Goal: Information Seeking & Learning: Learn about a topic

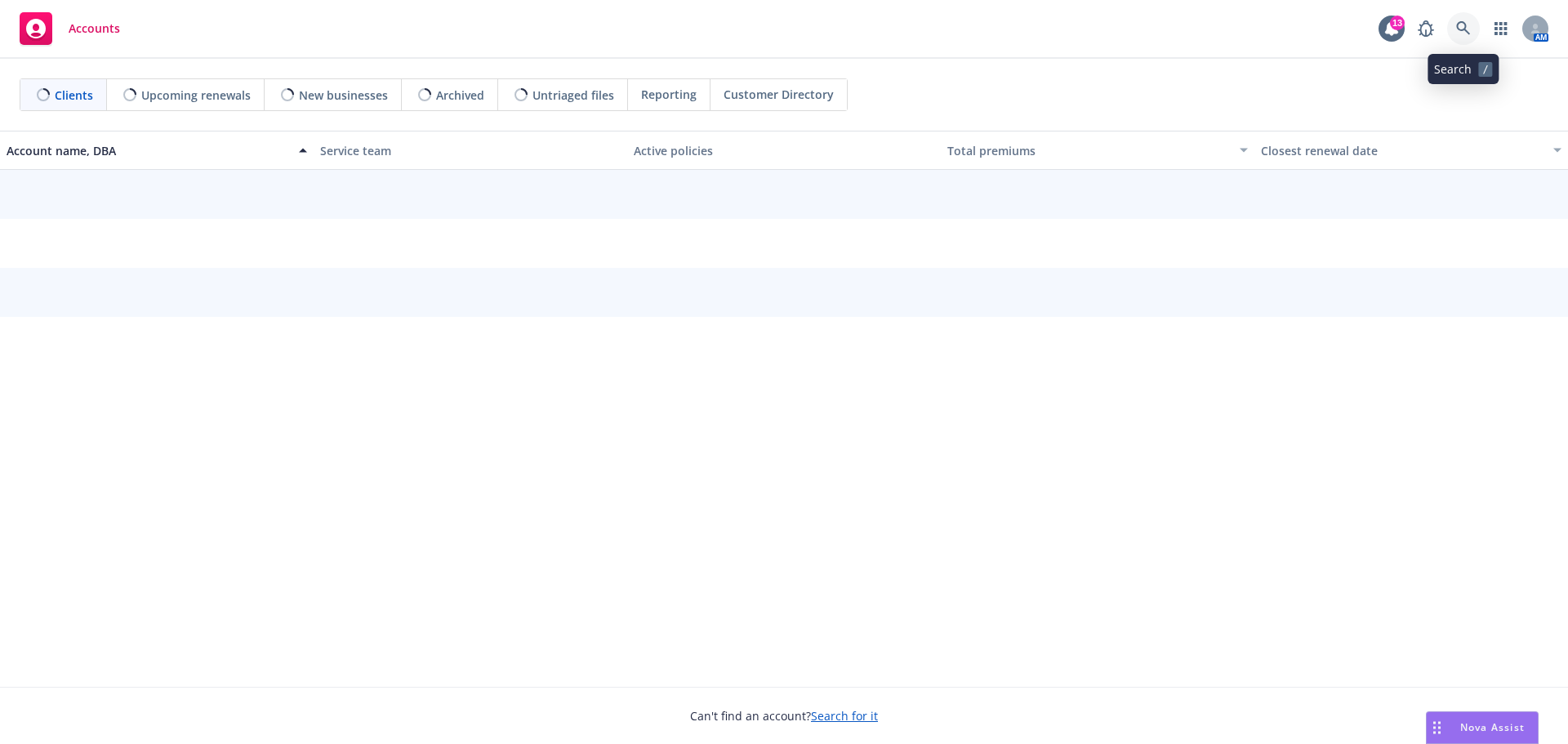
click at [1461, 30] on icon at bounding box center [1463, 28] width 14 height 14
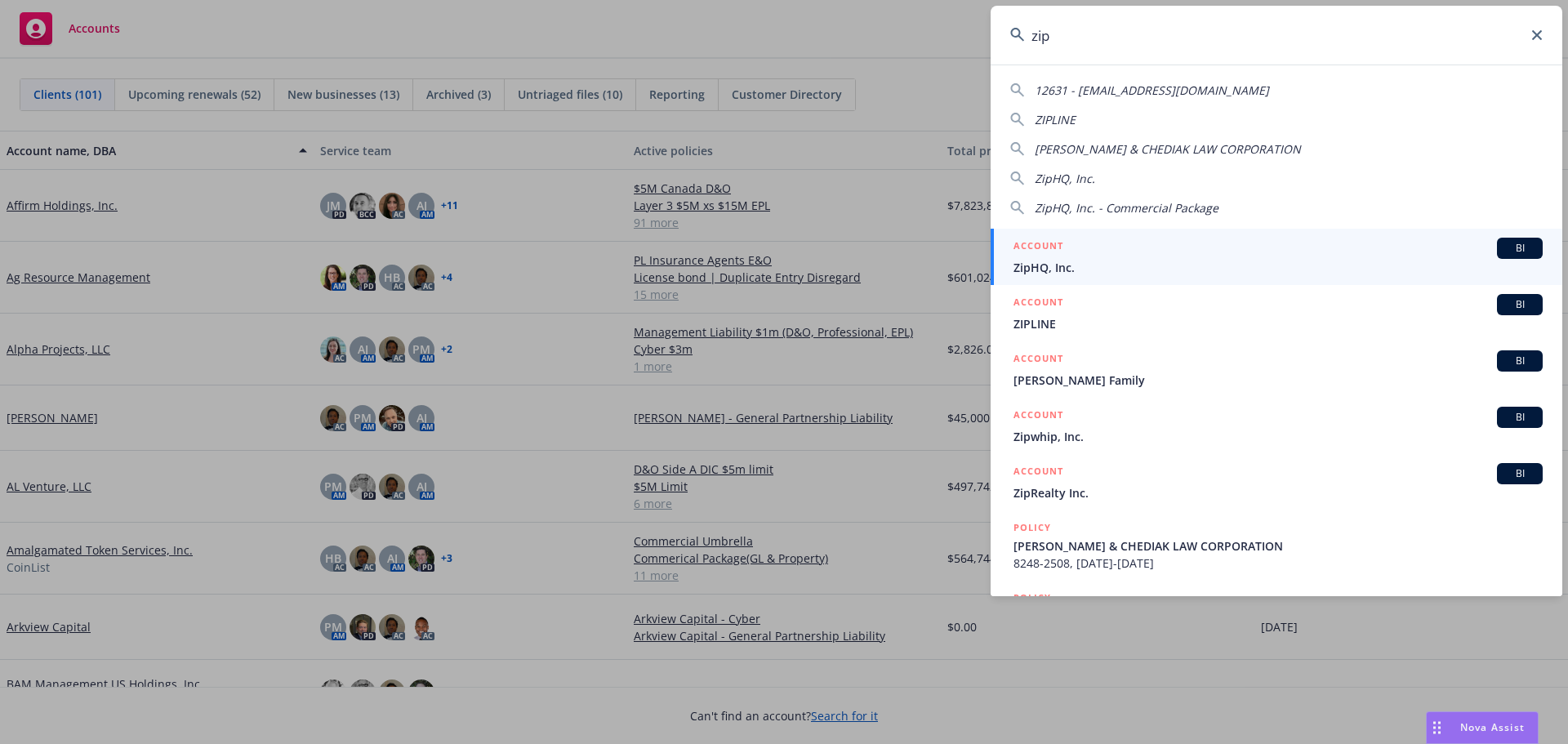
type input "zip"
click at [1073, 267] on span "ZipHQ, Inc." at bounding box center [1278, 267] width 529 height 17
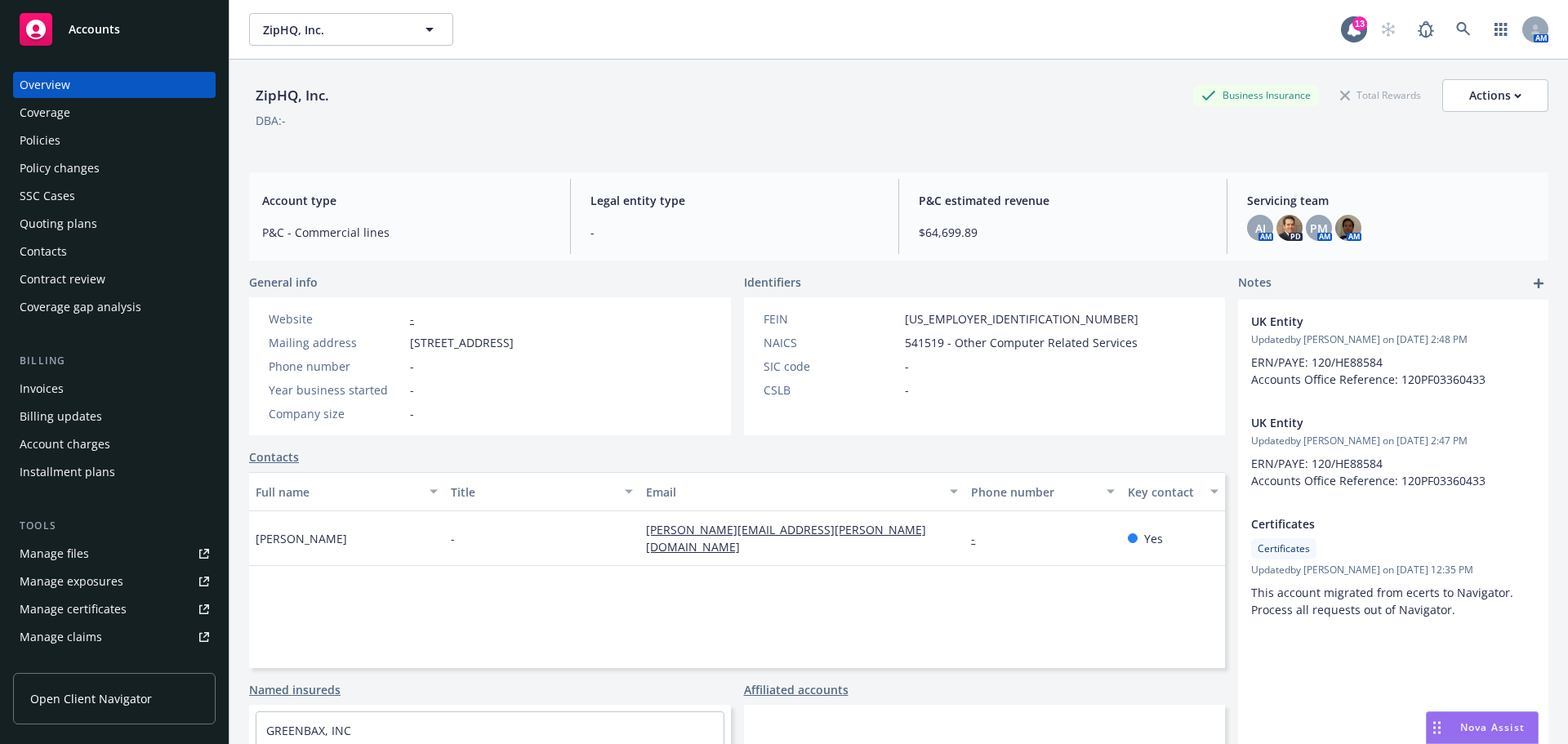
click at [52, 274] on div "Contract review" at bounding box center [62, 278] width 86 height 26
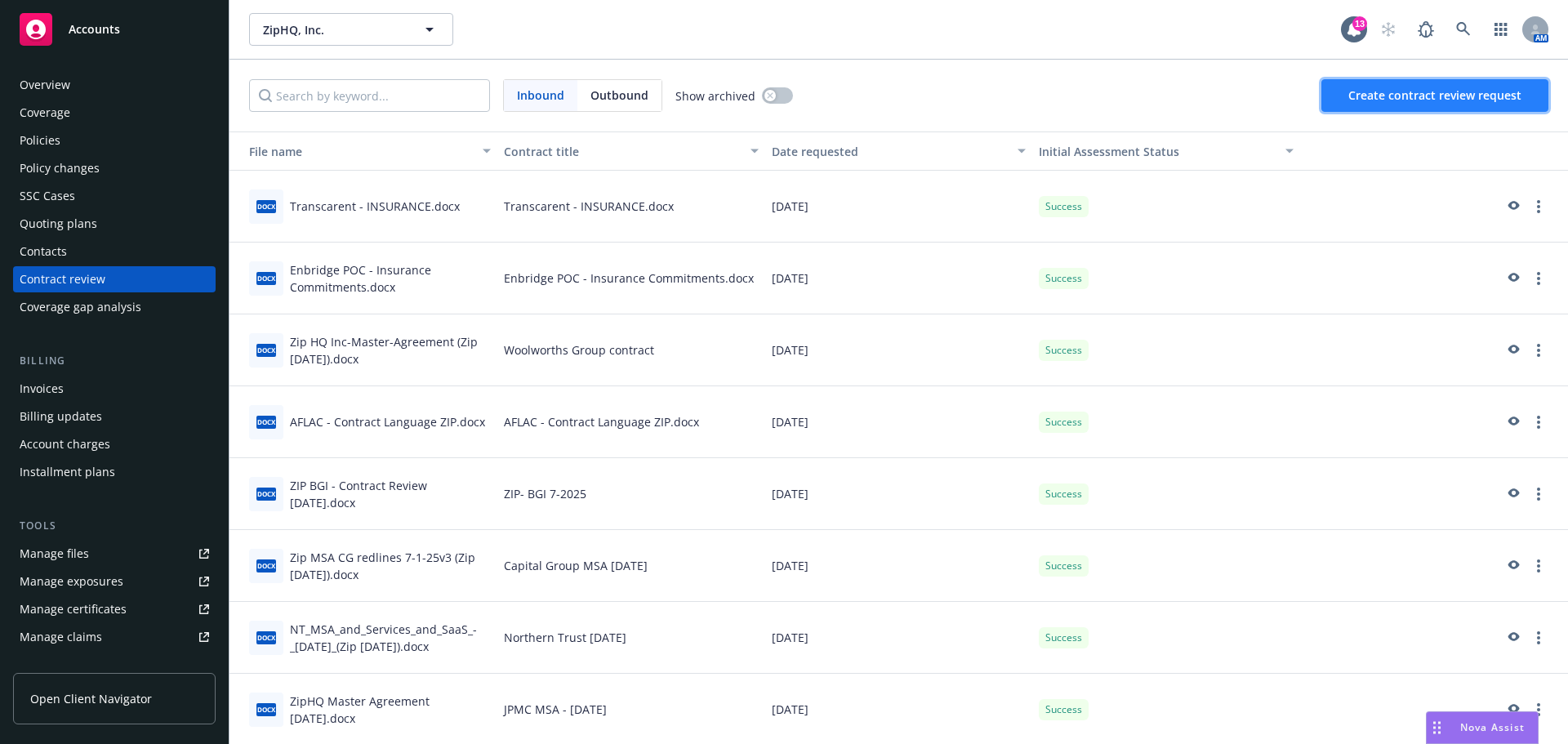
click at [1427, 101] on span "Create contract review request" at bounding box center [1435, 95] width 174 height 15
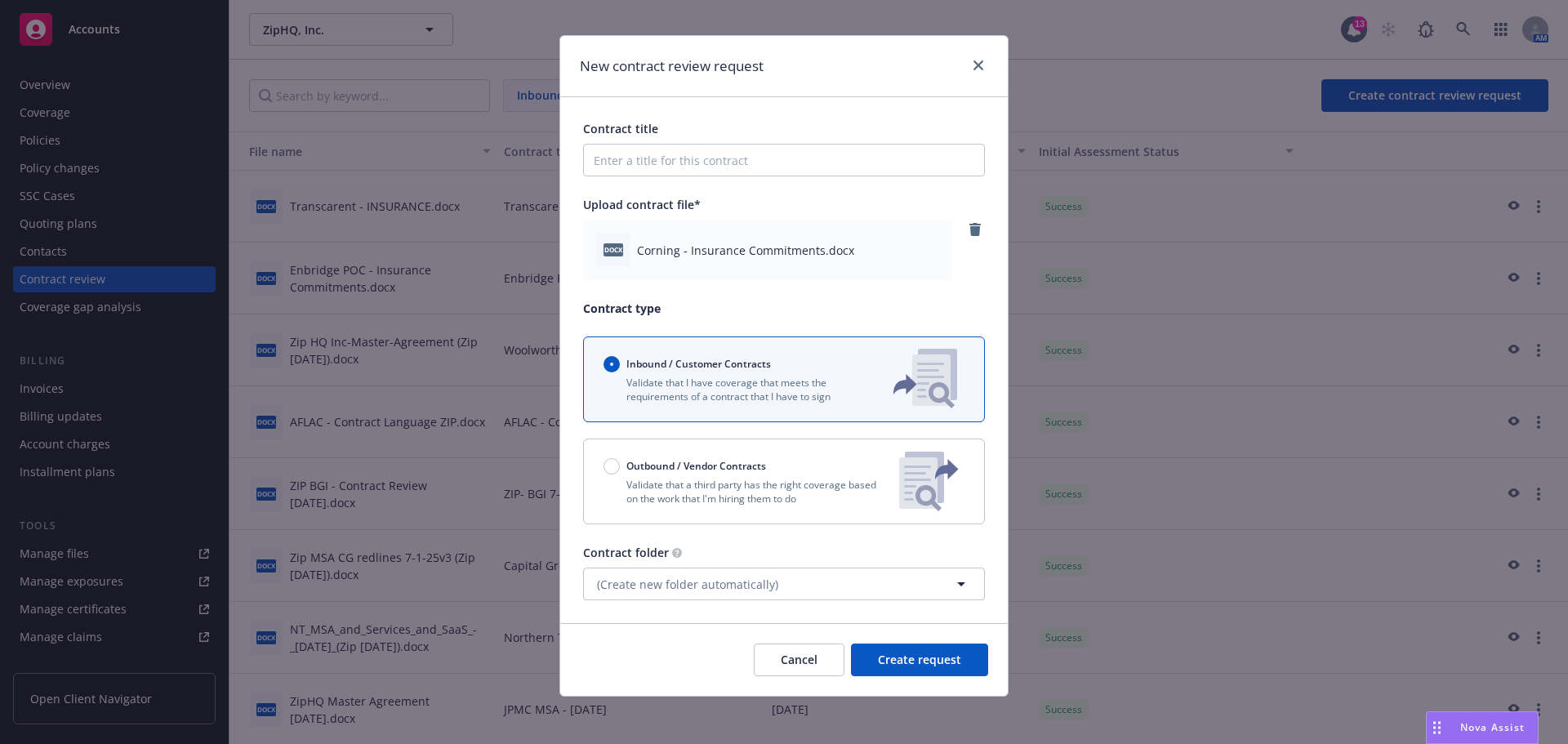
scroll to position [22, 0]
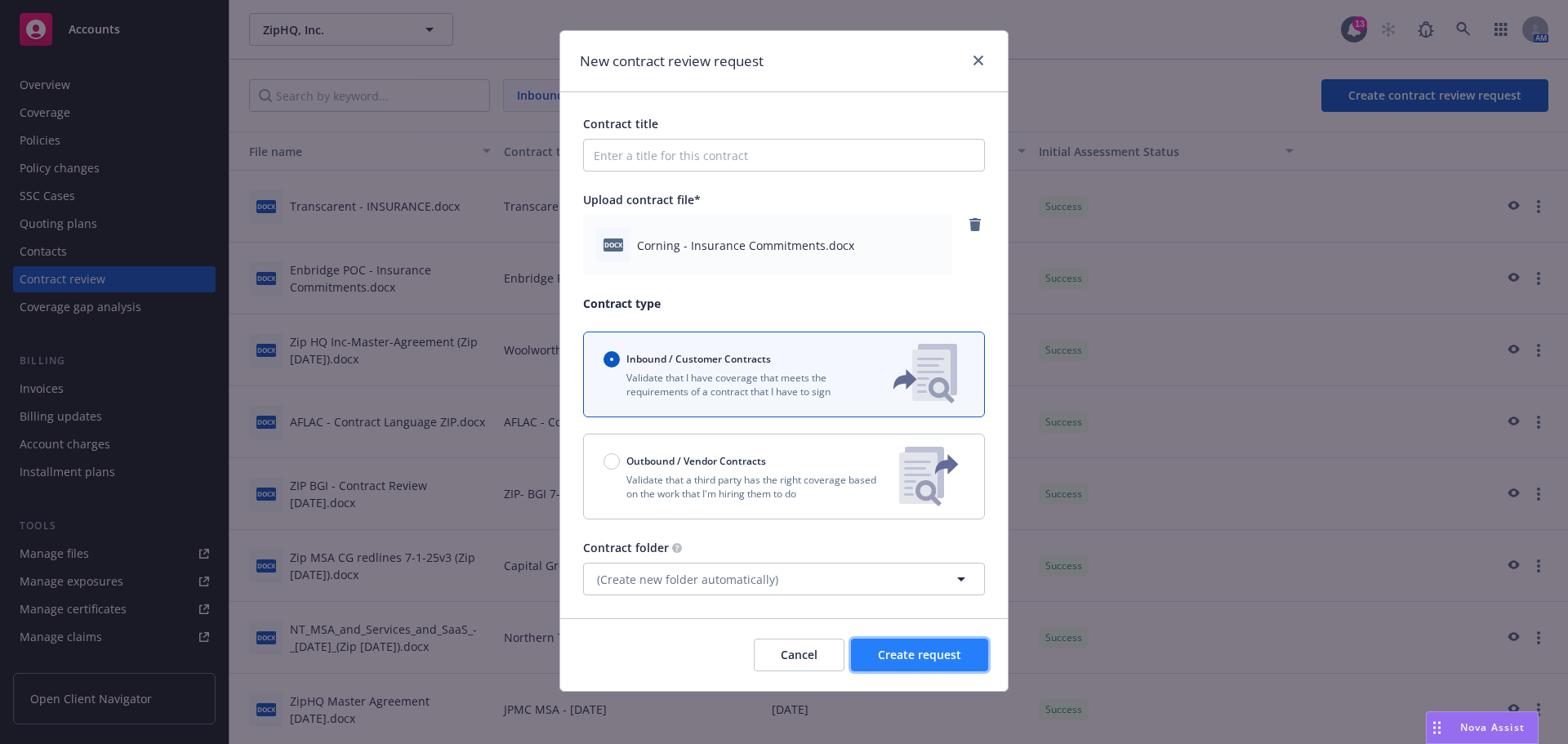
click at [918, 659] on span "Create request" at bounding box center [919, 654] width 83 height 15
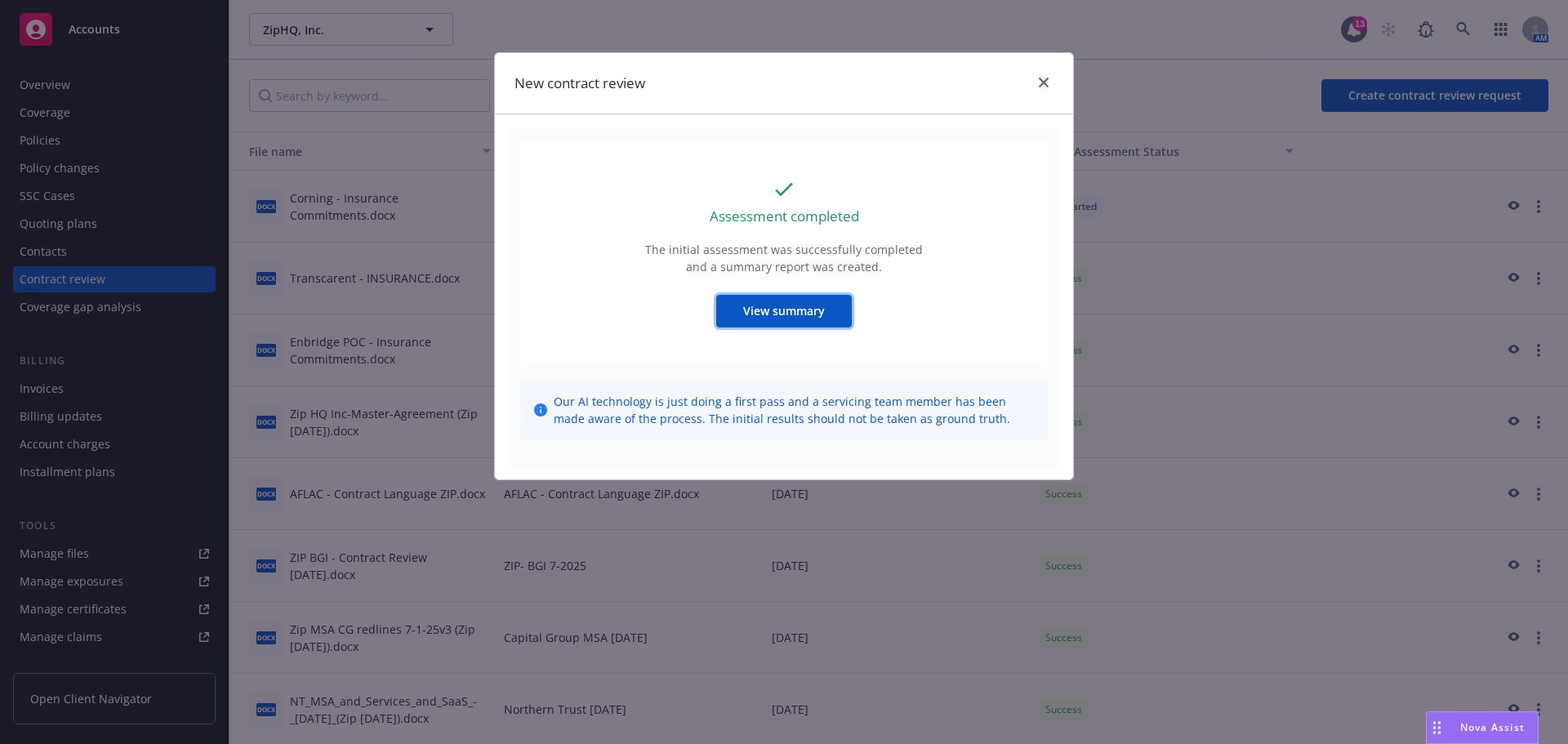
click at [780, 312] on span "View summary" at bounding box center [784, 311] width 81 height 15
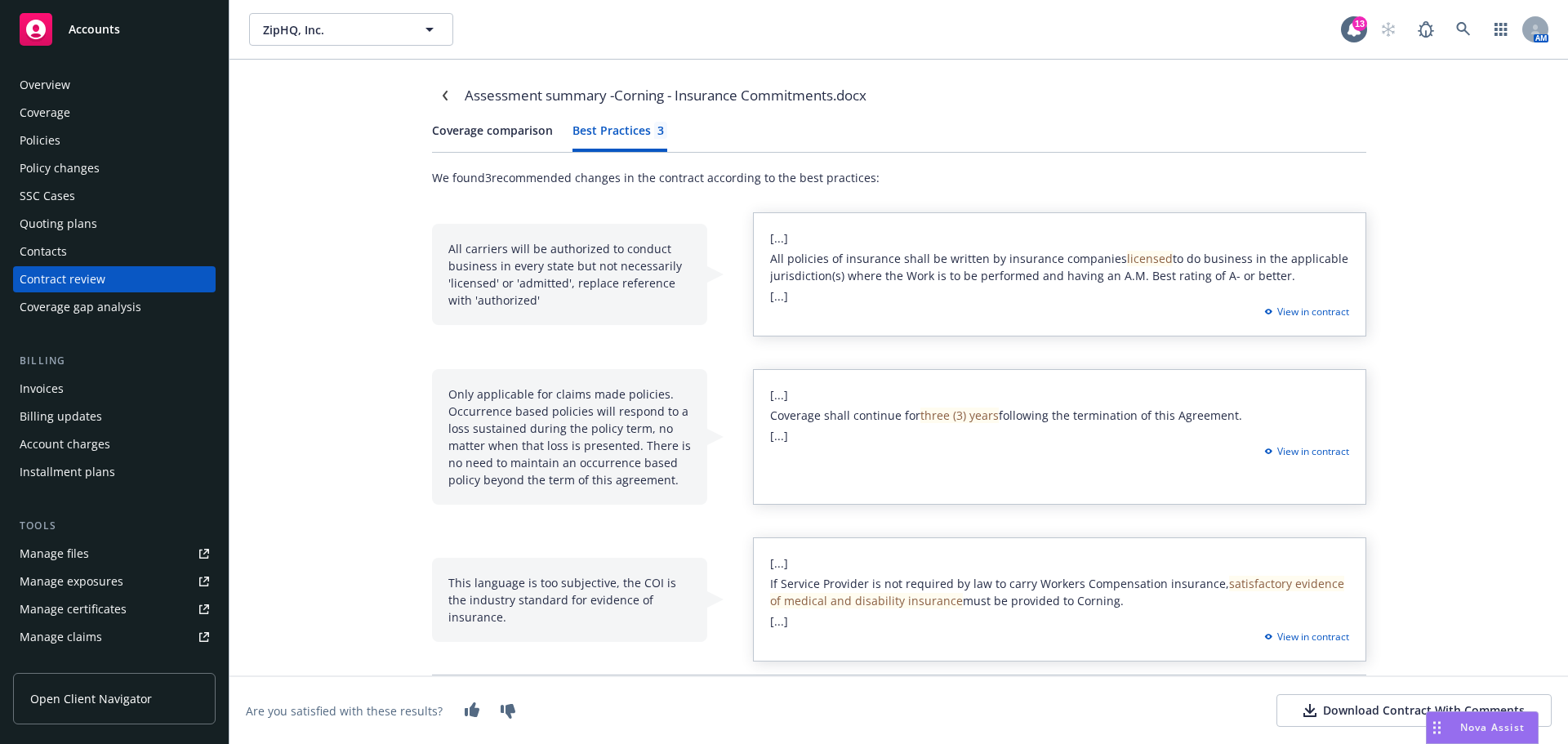
click at [643, 126] on div "Best Practices 3" at bounding box center [620, 130] width 95 height 17
click at [54, 143] on div "Policies" at bounding box center [40, 140] width 41 height 26
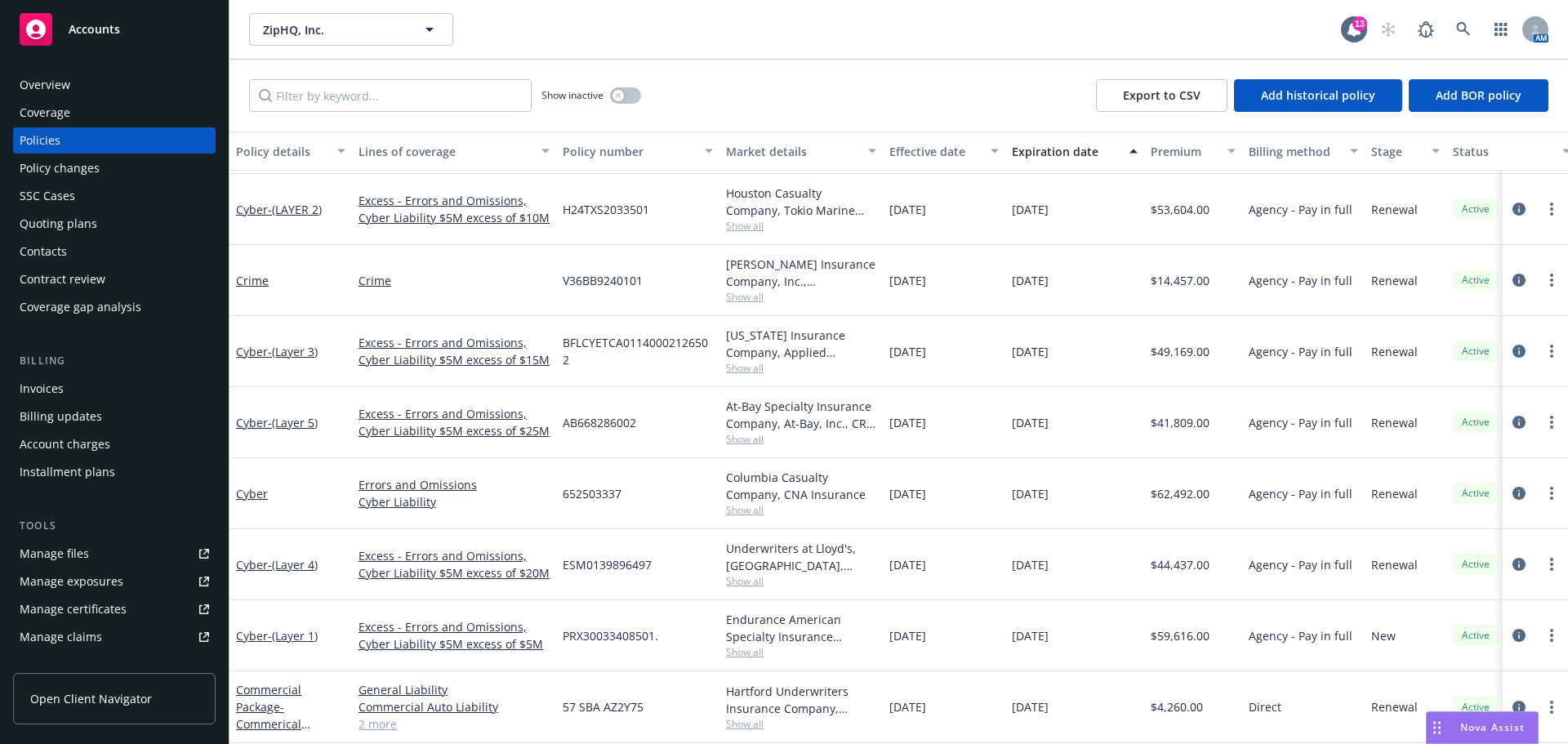
scroll to position [163, 0]
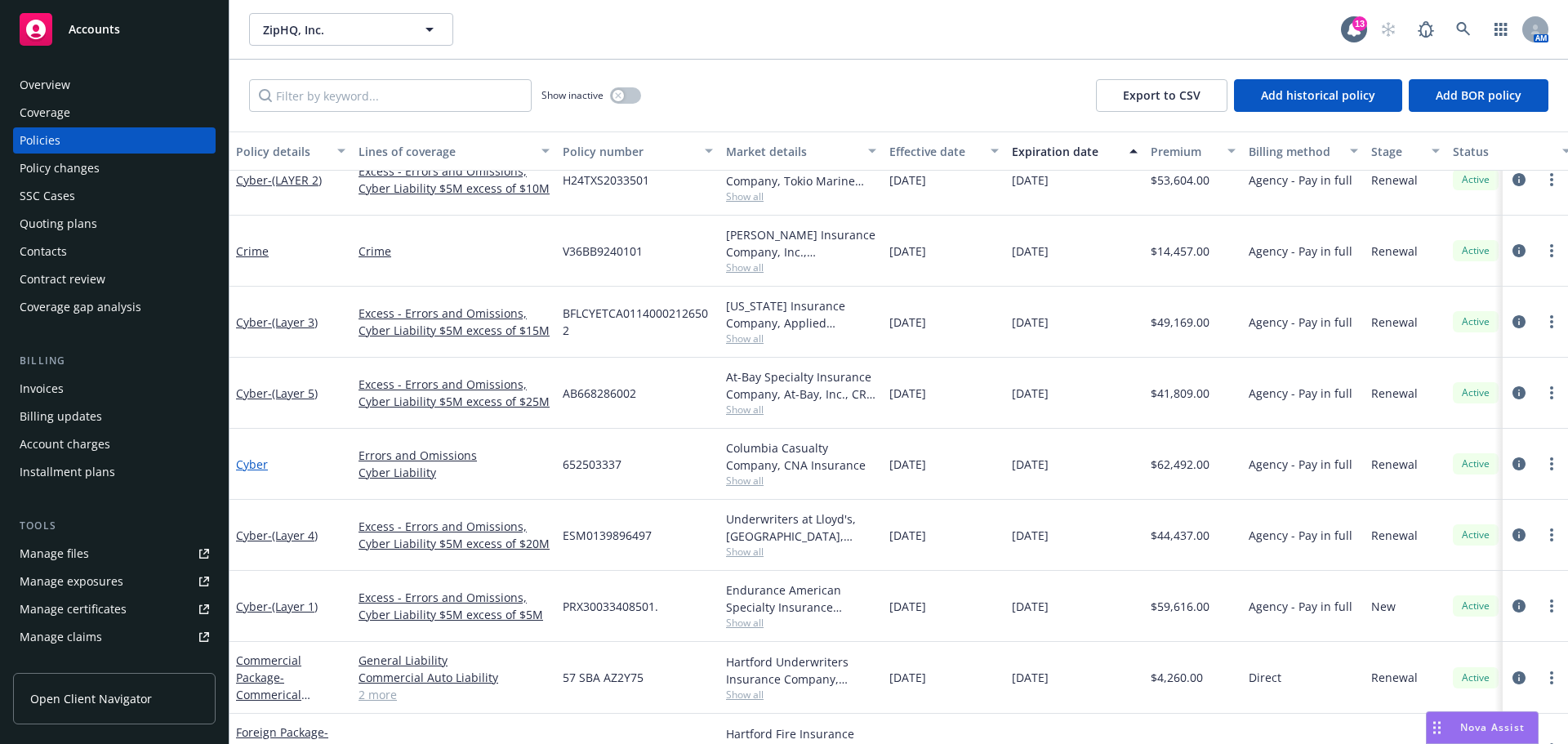
click at [248, 467] on link "Cyber" at bounding box center [252, 464] width 32 height 15
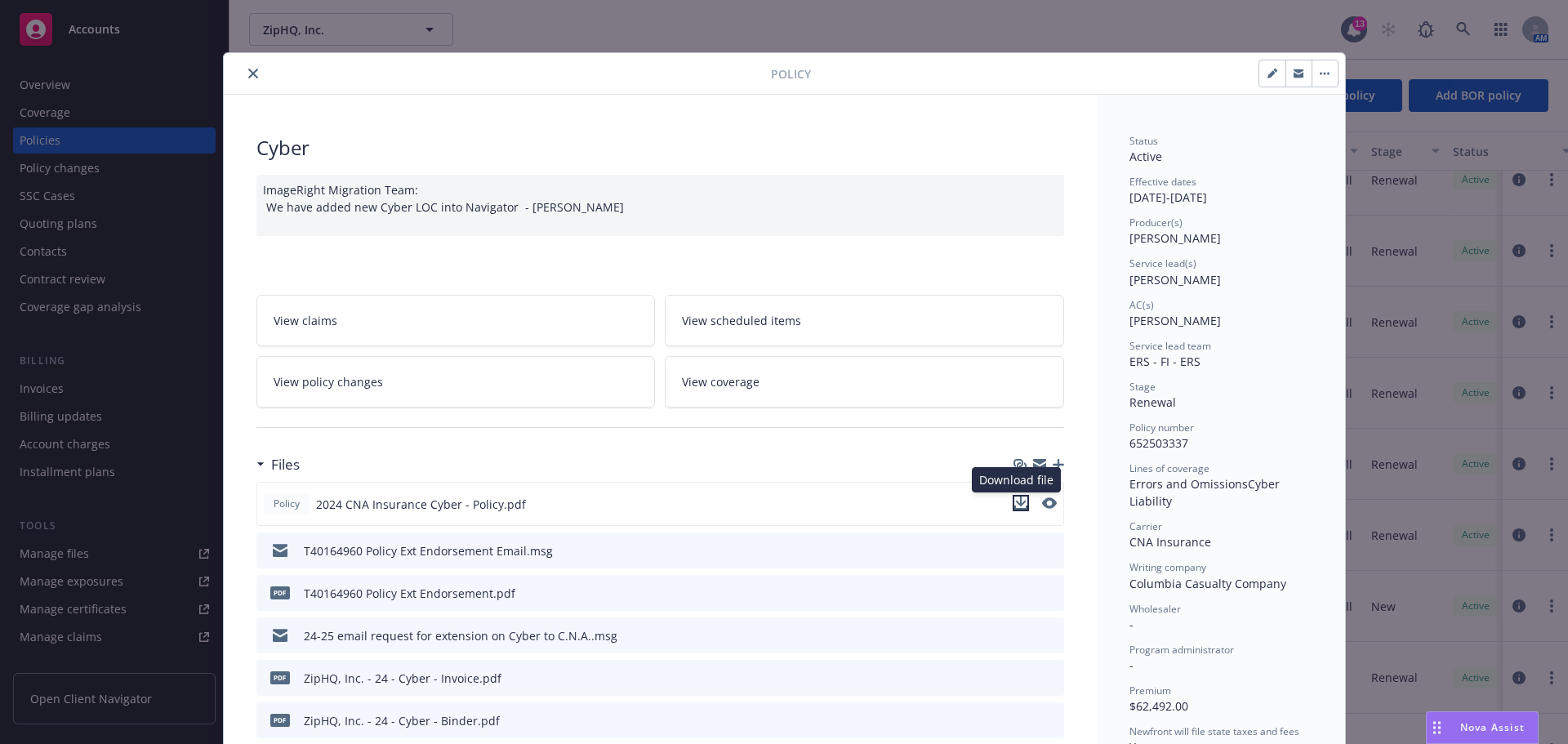
click at [1020, 500] on icon "download file" at bounding box center [1020, 503] width 13 height 13
click at [248, 70] on icon "close" at bounding box center [253, 74] width 10 height 10
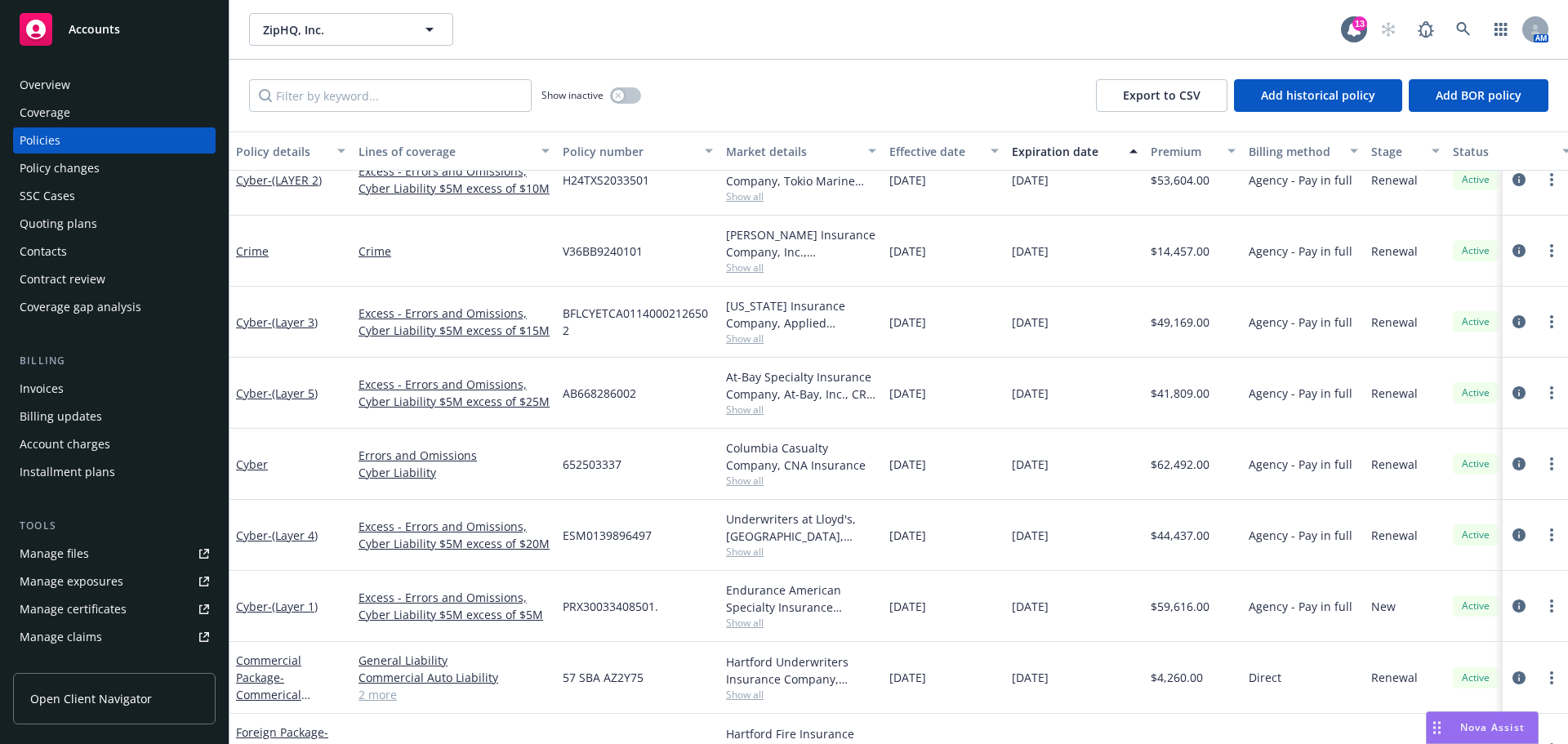
click at [56, 250] on div "Contacts" at bounding box center [43, 251] width 47 height 26
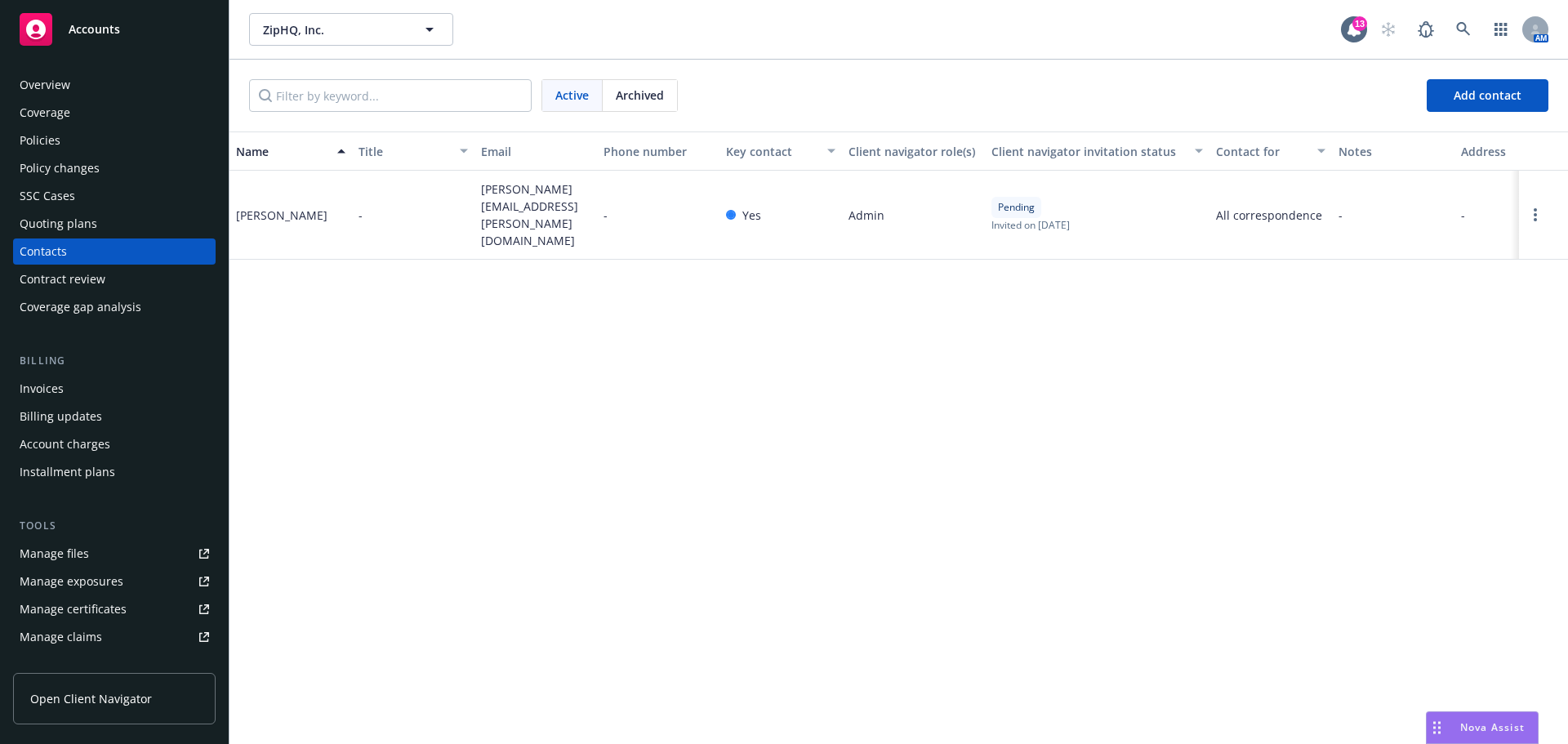
click at [64, 278] on div "Contract review" at bounding box center [62, 278] width 86 height 26
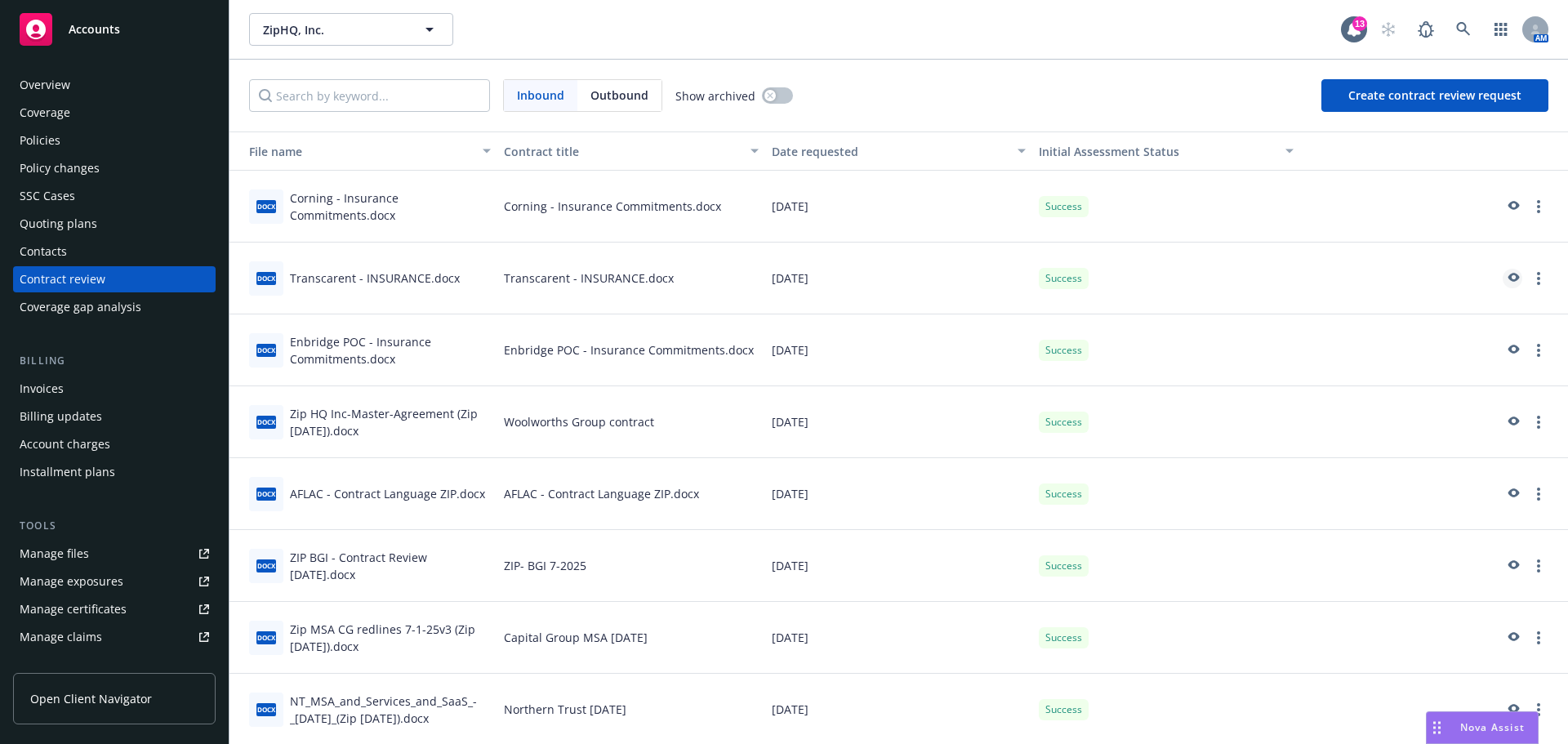
click at [1509, 279] on icon "preview" at bounding box center [1515, 277] width 12 height 9
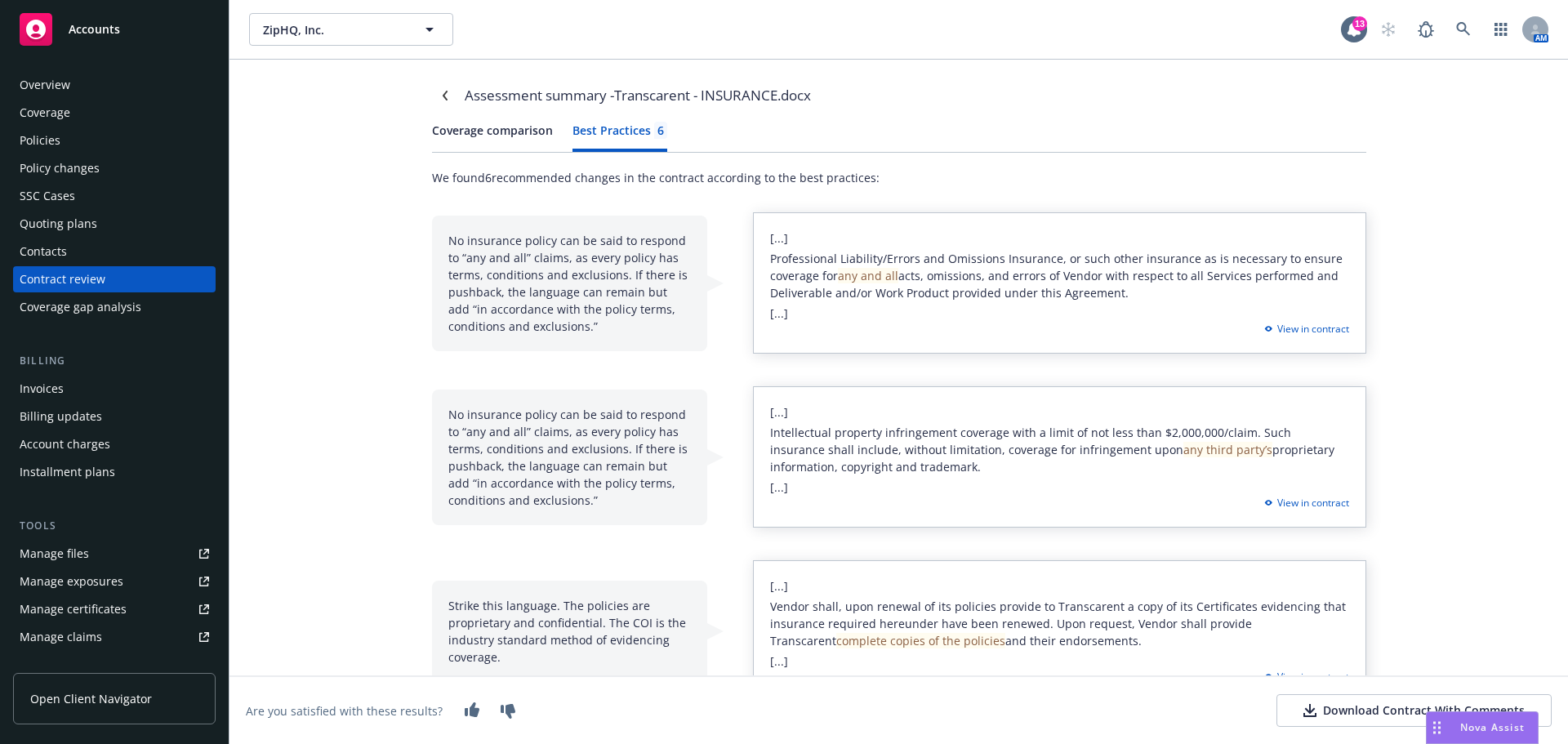
click at [612, 124] on div "Best Practices 6" at bounding box center [620, 130] width 95 height 17
click at [442, 96] on icon "Navigate back" at bounding box center [444, 96] width 5 height 10
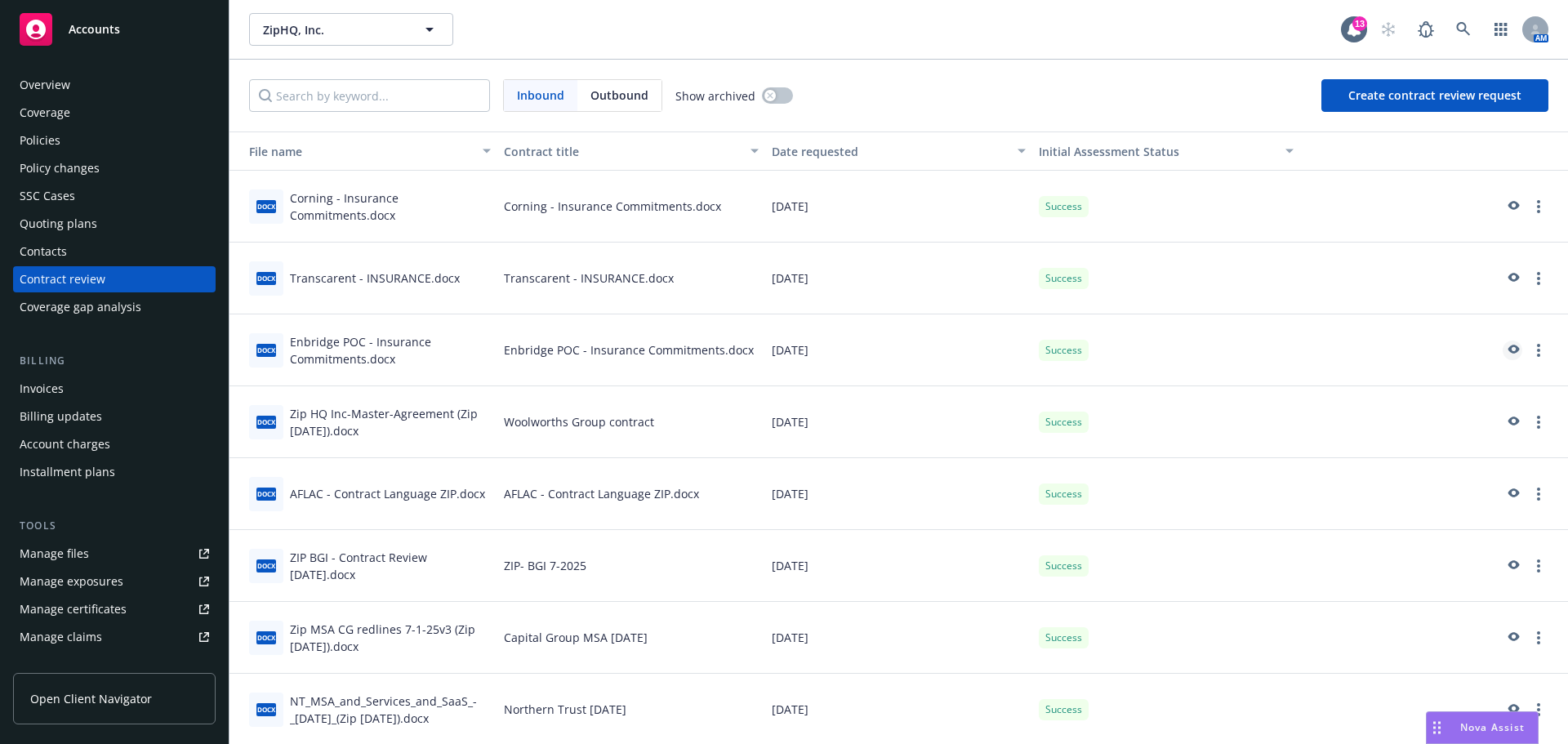
click at [1509, 346] on icon "preview" at bounding box center [1515, 349] width 12 height 9
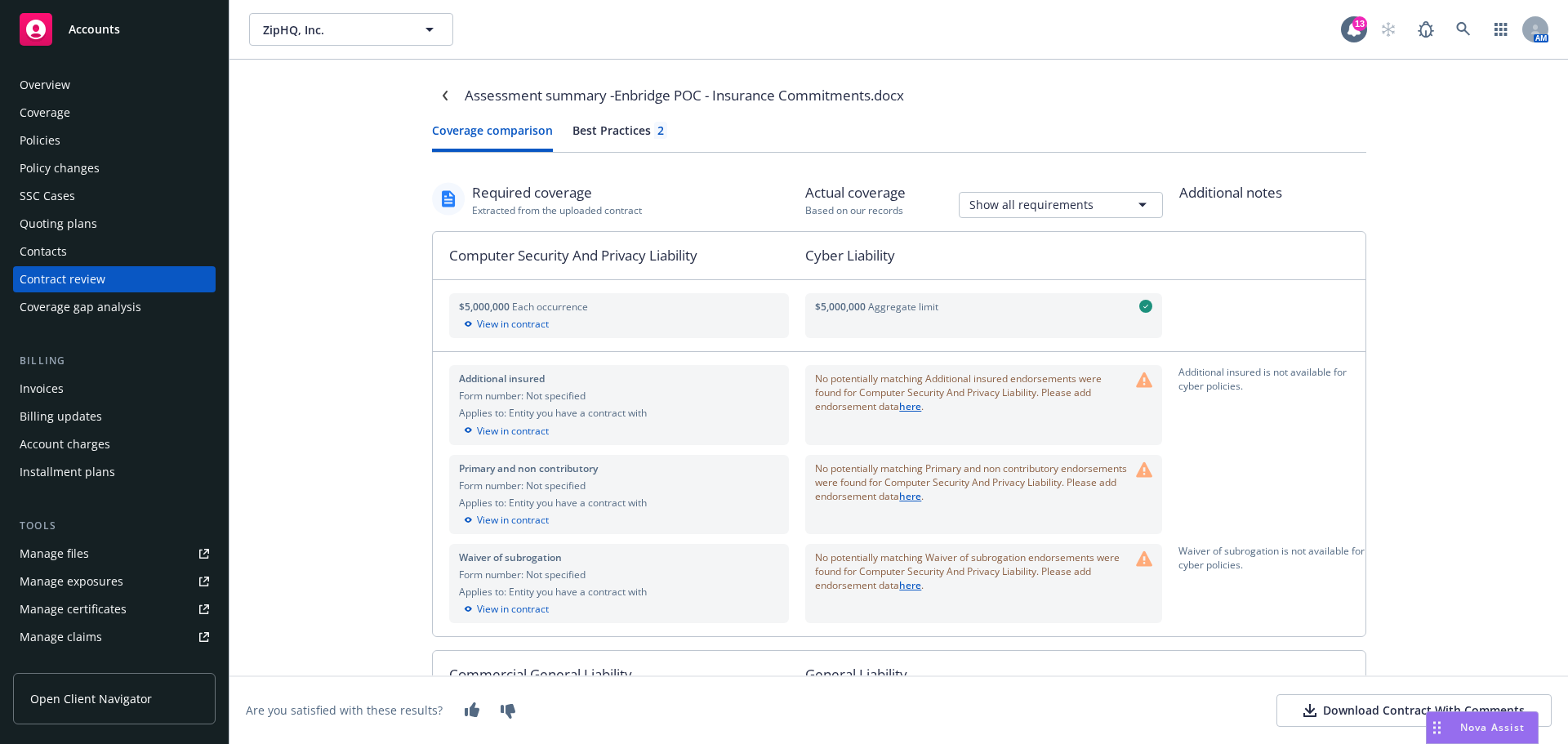
click at [608, 133] on div "Best Practices 2" at bounding box center [620, 130] width 95 height 17
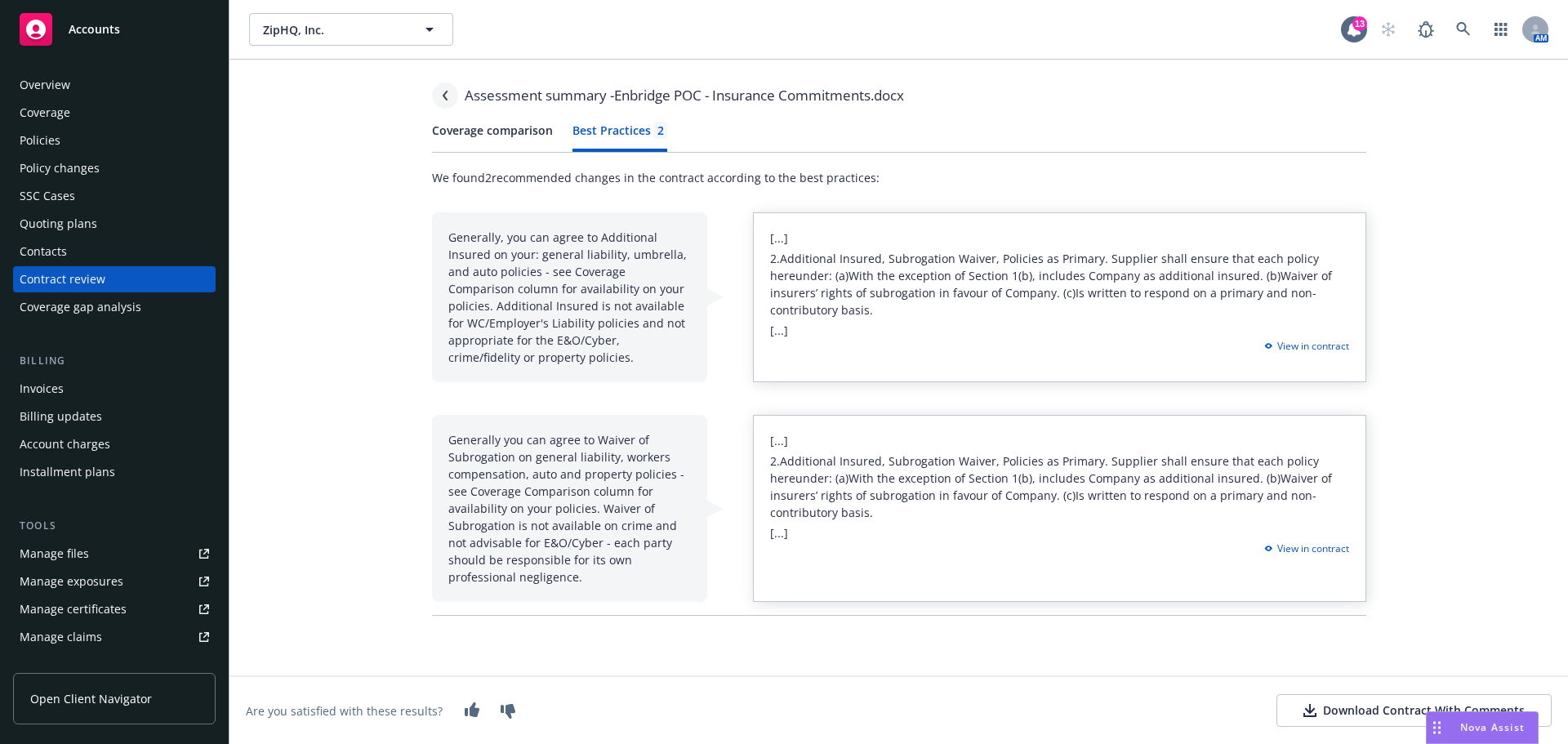
click at [442, 91] on icon "Navigate back" at bounding box center [445, 96] width 10 height 10
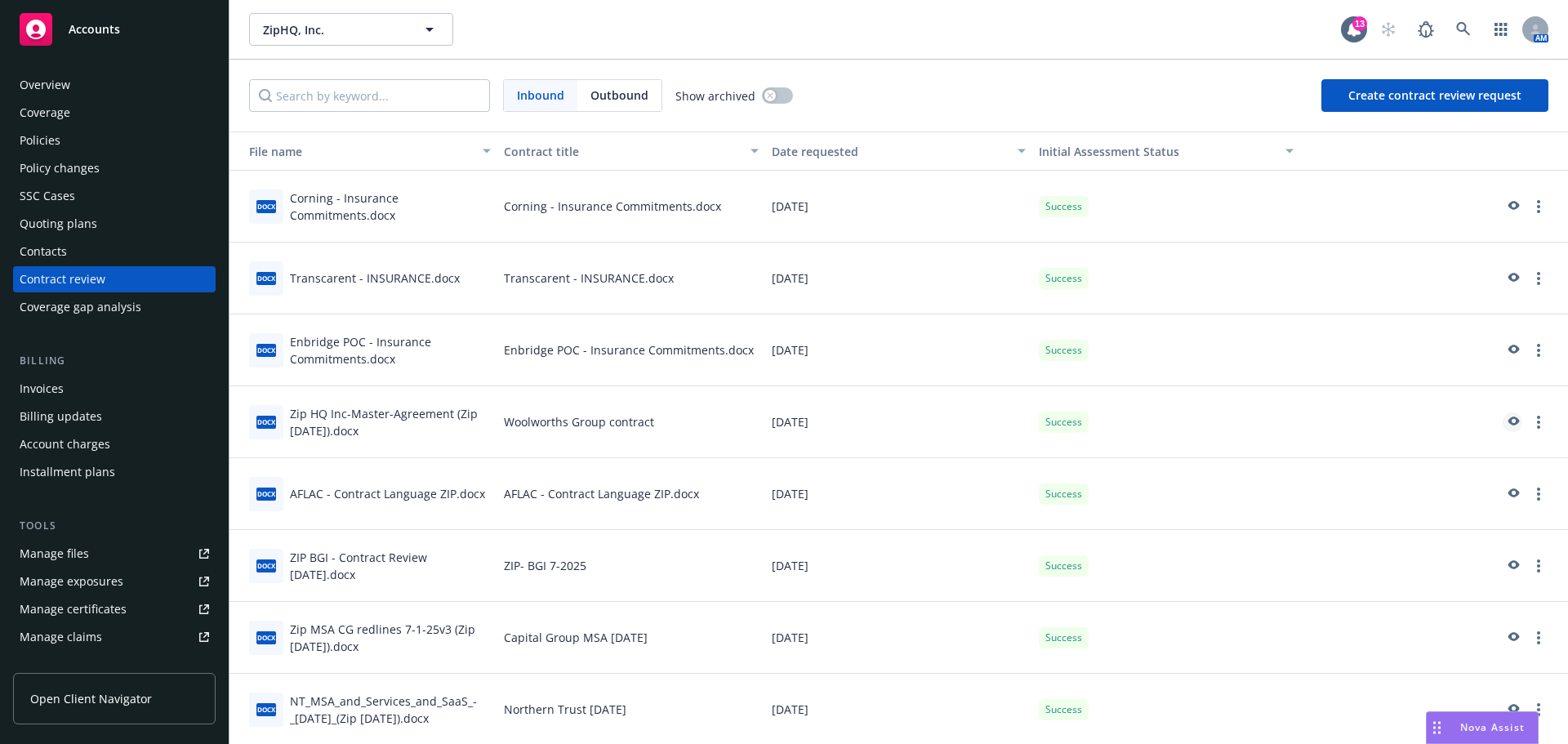
click at [1505, 421] on icon "preview" at bounding box center [1512, 422] width 14 height 12
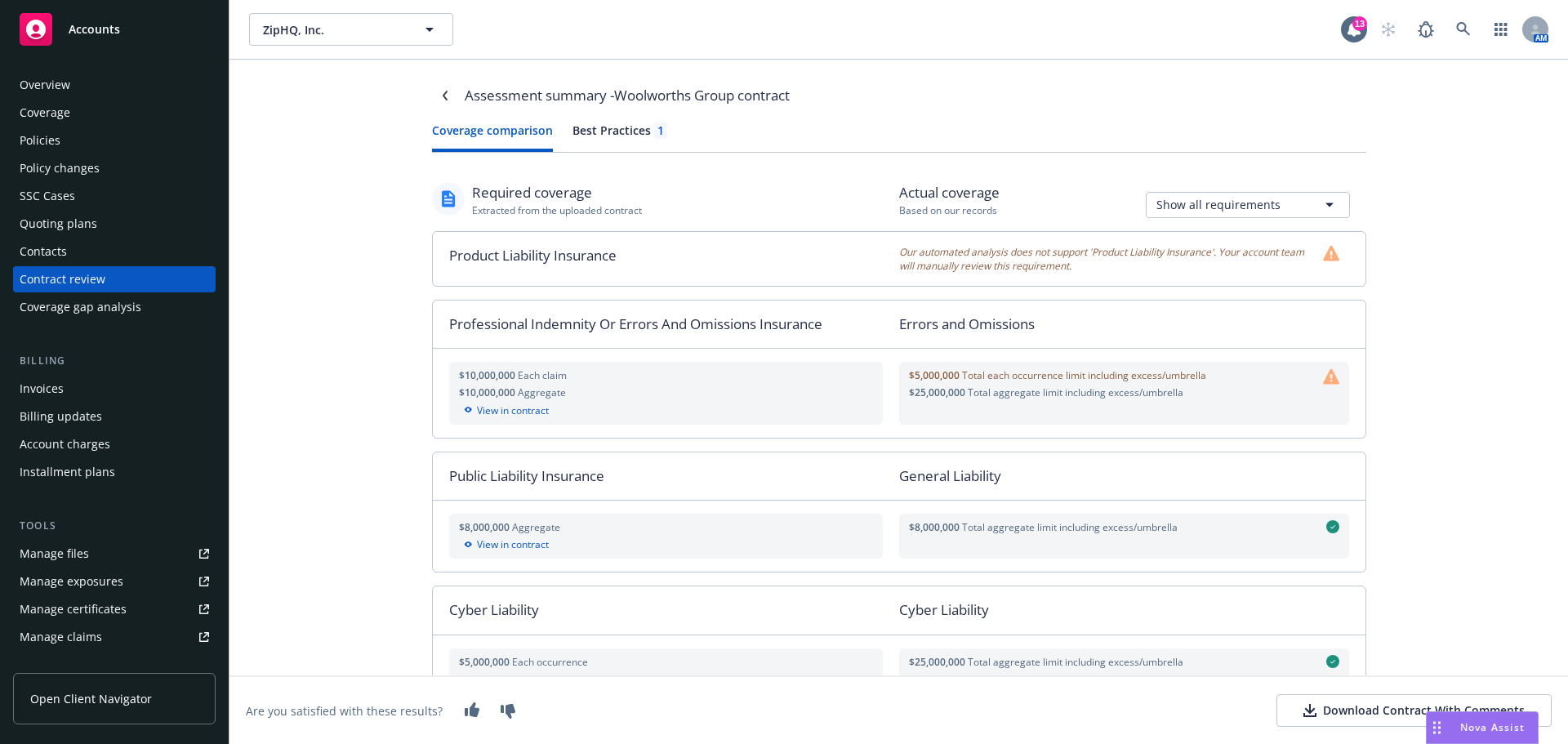
click at [608, 132] on div "Best Practices 1" at bounding box center [620, 130] width 95 height 17
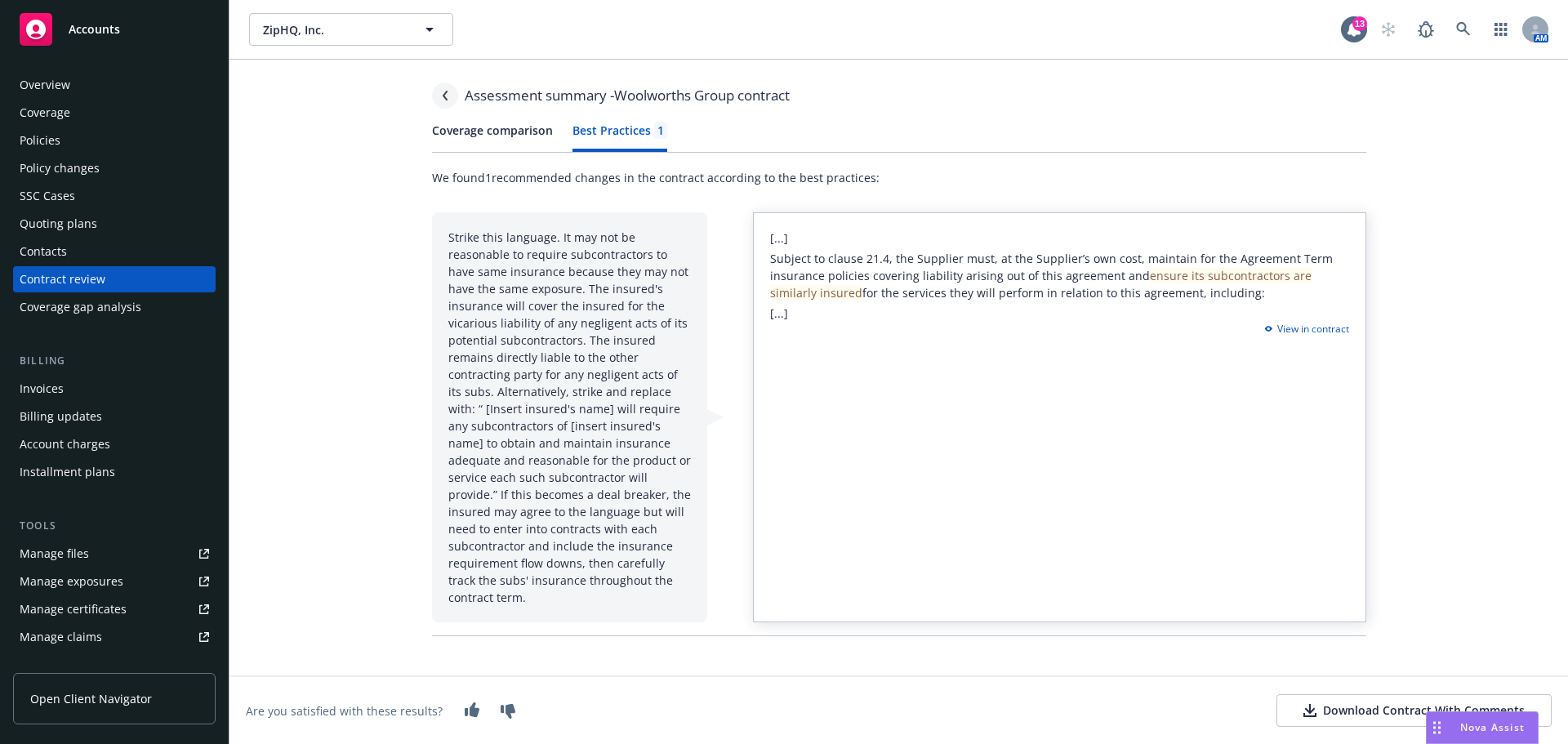
click at [440, 98] on icon "Navigate back" at bounding box center [445, 96] width 10 height 10
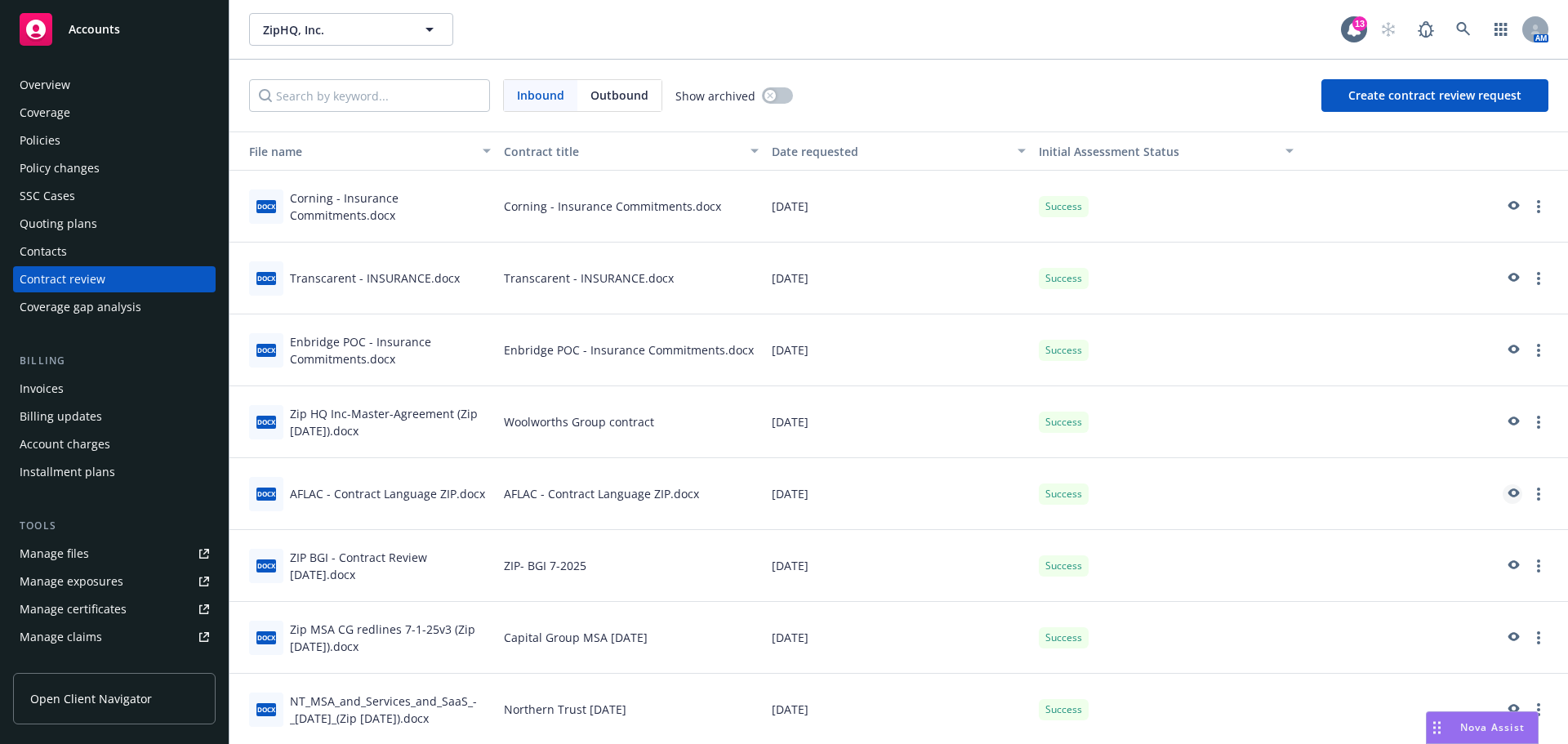
click at [1505, 499] on icon "preview" at bounding box center [1512, 494] width 14 height 12
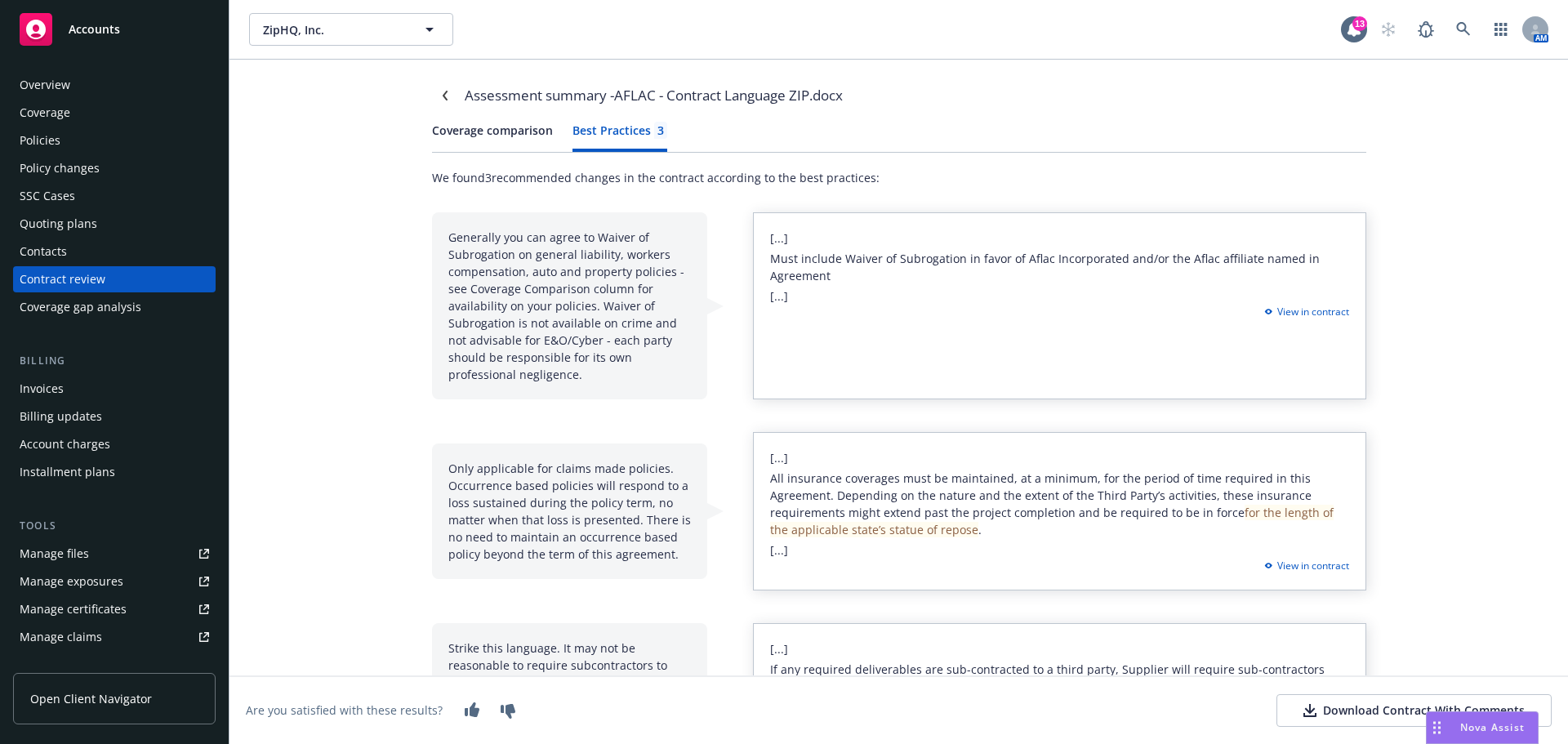
click at [616, 134] on div "Best Practices 3" at bounding box center [620, 130] width 95 height 17
click at [440, 91] on icon "Navigate back" at bounding box center [445, 96] width 10 height 10
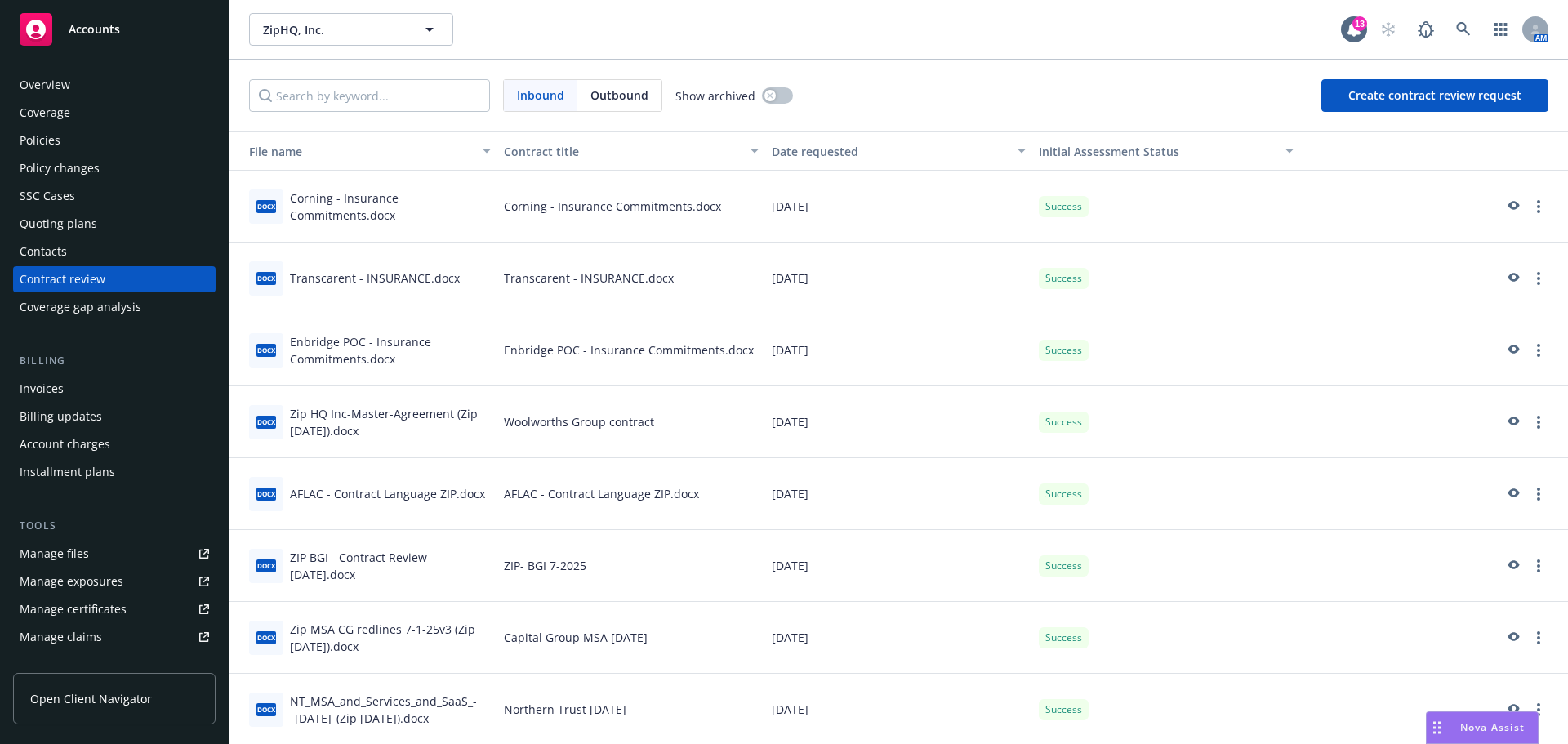
scroll to position [74, 0]
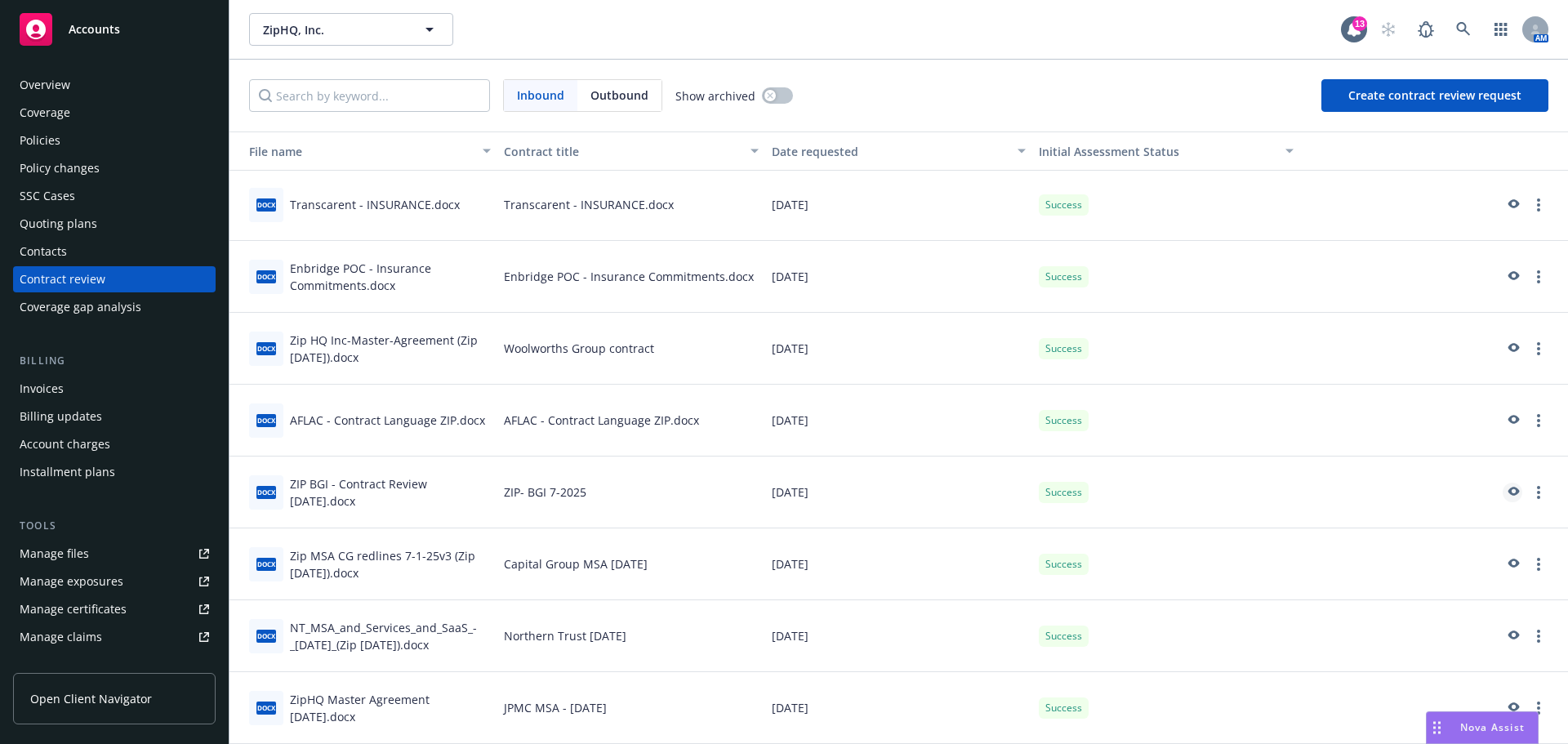
click at [1505, 490] on icon "preview" at bounding box center [1512, 493] width 14 height 12
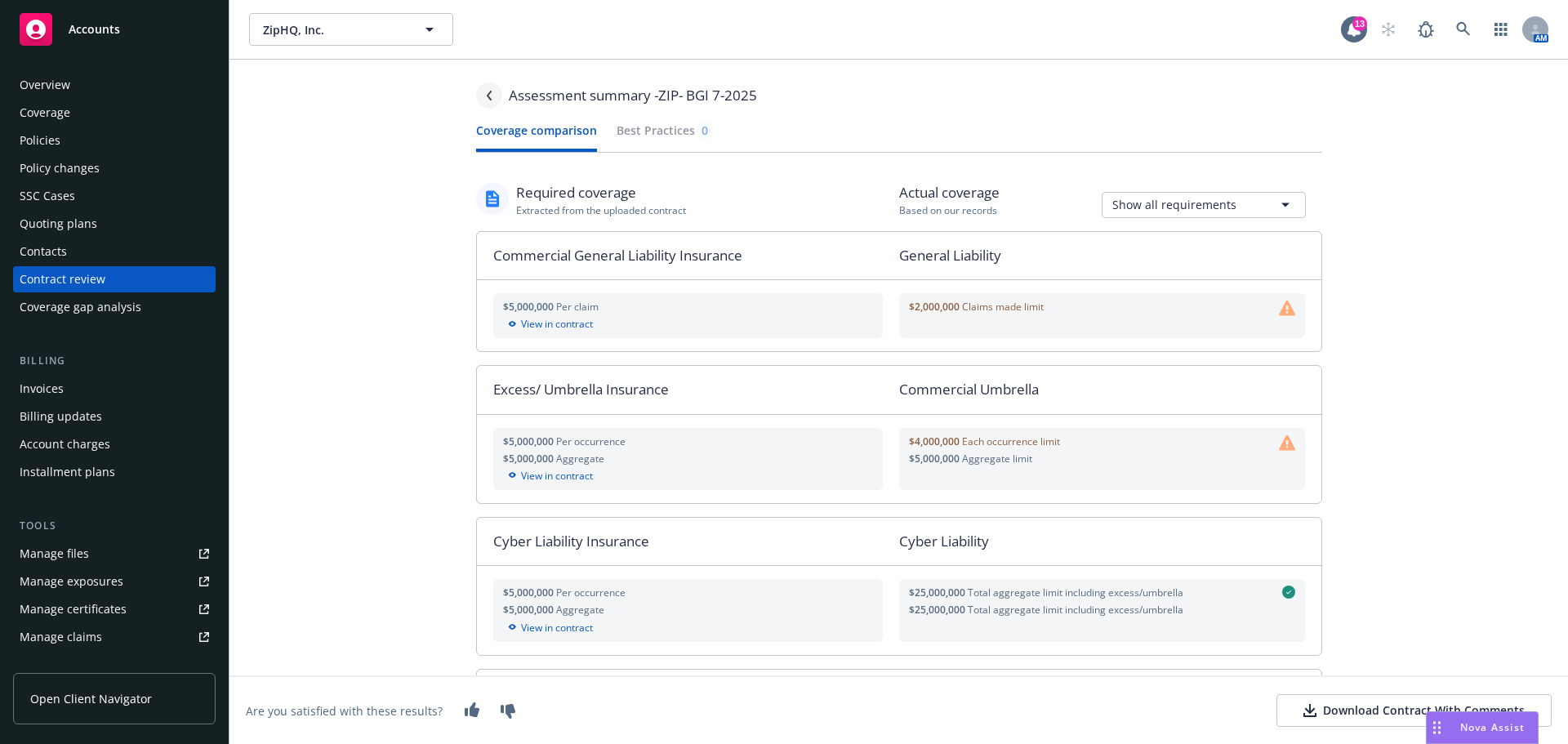
click at [488, 93] on icon "Navigate back" at bounding box center [489, 96] width 10 height 10
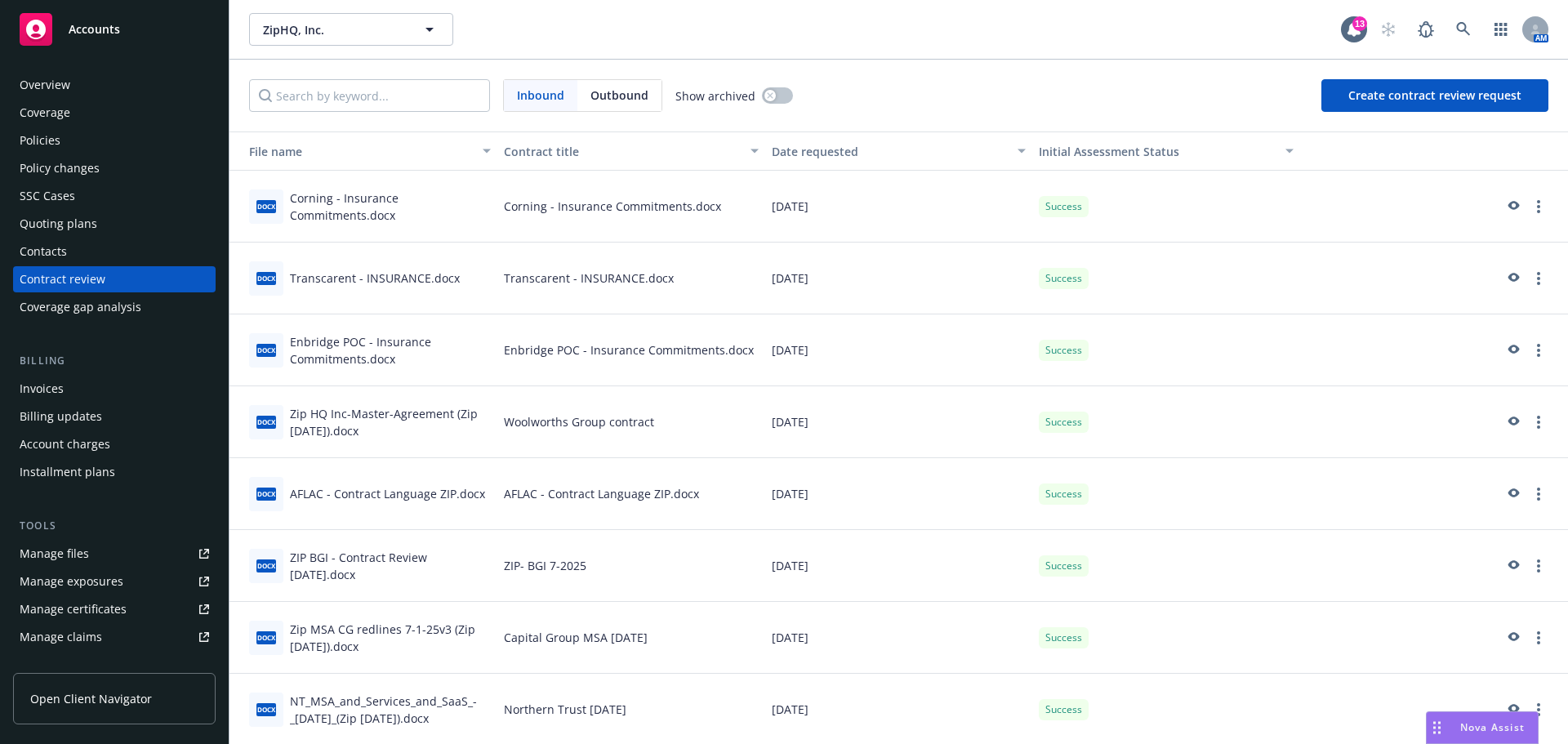
scroll to position [74, 0]
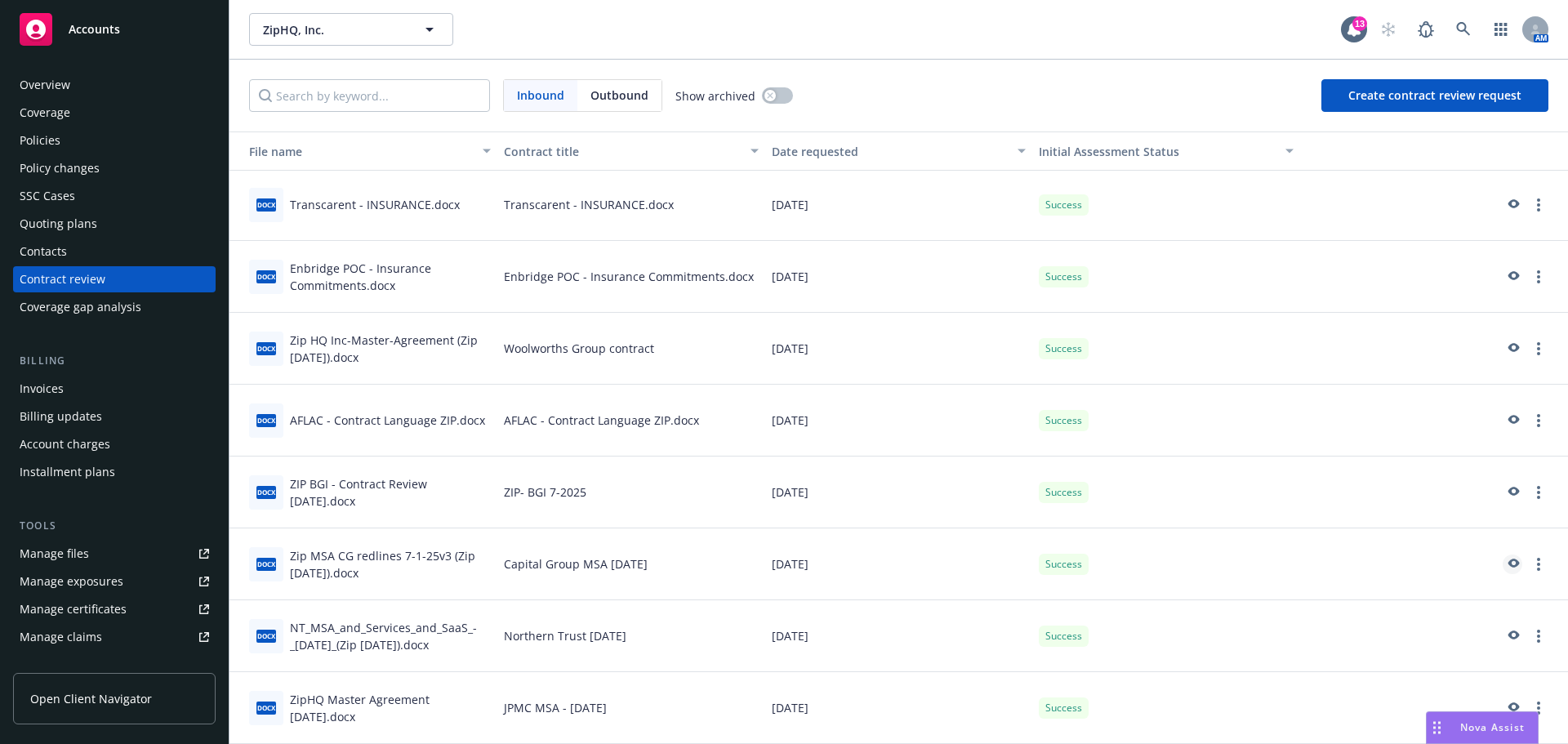
click at [1509, 566] on icon "preview" at bounding box center [1515, 563] width 12 height 9
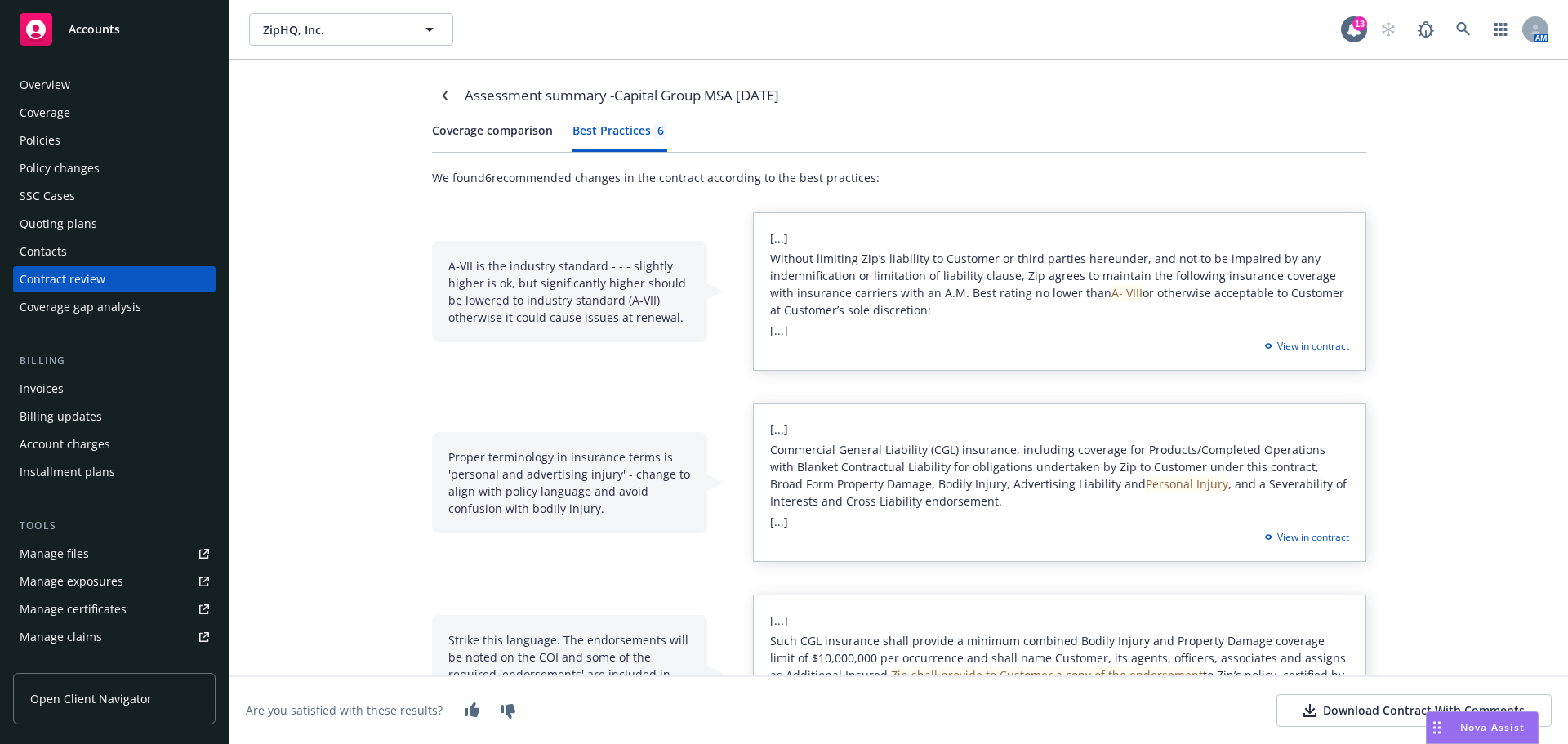
click at [608, 131] on div "Best Practices 6" at bounding box center [620, 130] width 95 height 17
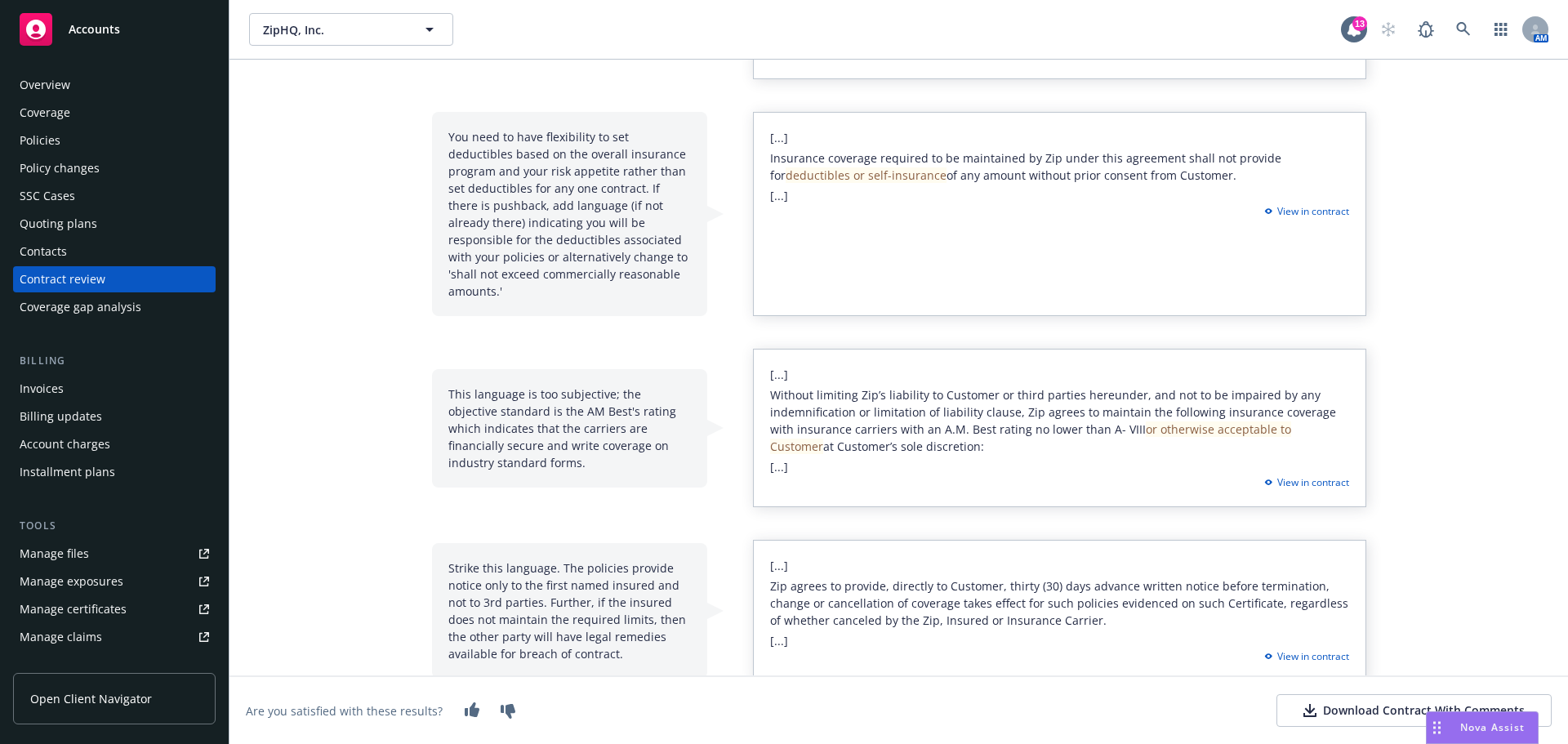
scroll to position [676, 0]
click at [589, 583] on div "Strike this language. The policies provide notice only to the first named insur…" at bounding box center [569, 609] width 275 height 135
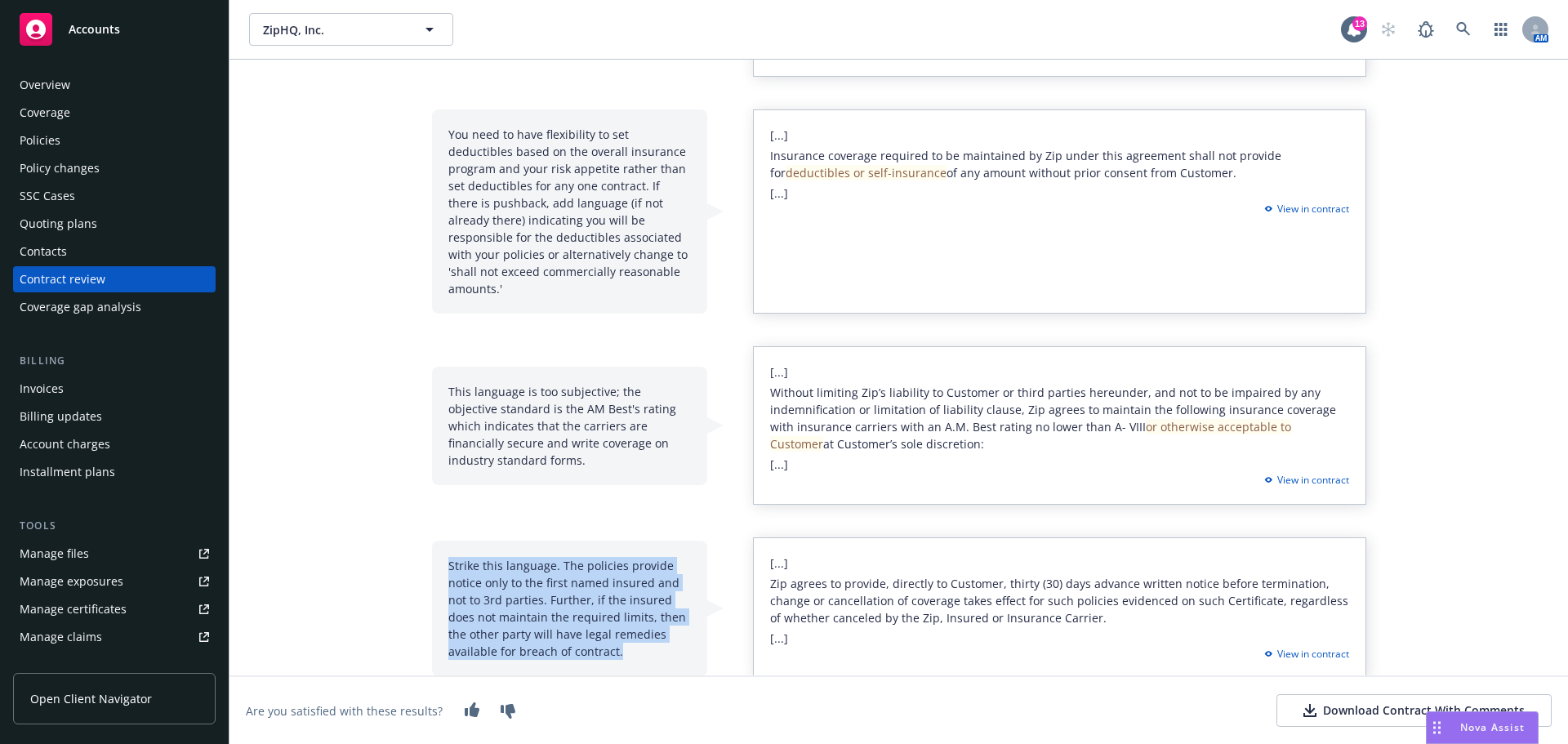
drag, startPoint x: 444, startPoint y: 551, endPoint x: 610, endPoint y: 631, distance: 184.3
click at [610, 631] on div "Strike this language. The policies provide notice only to the first named insur…" at bounding box center [569, 609] width 275 height 135
copy div "Strike this language. The policies provide notice only to the first named insur…"
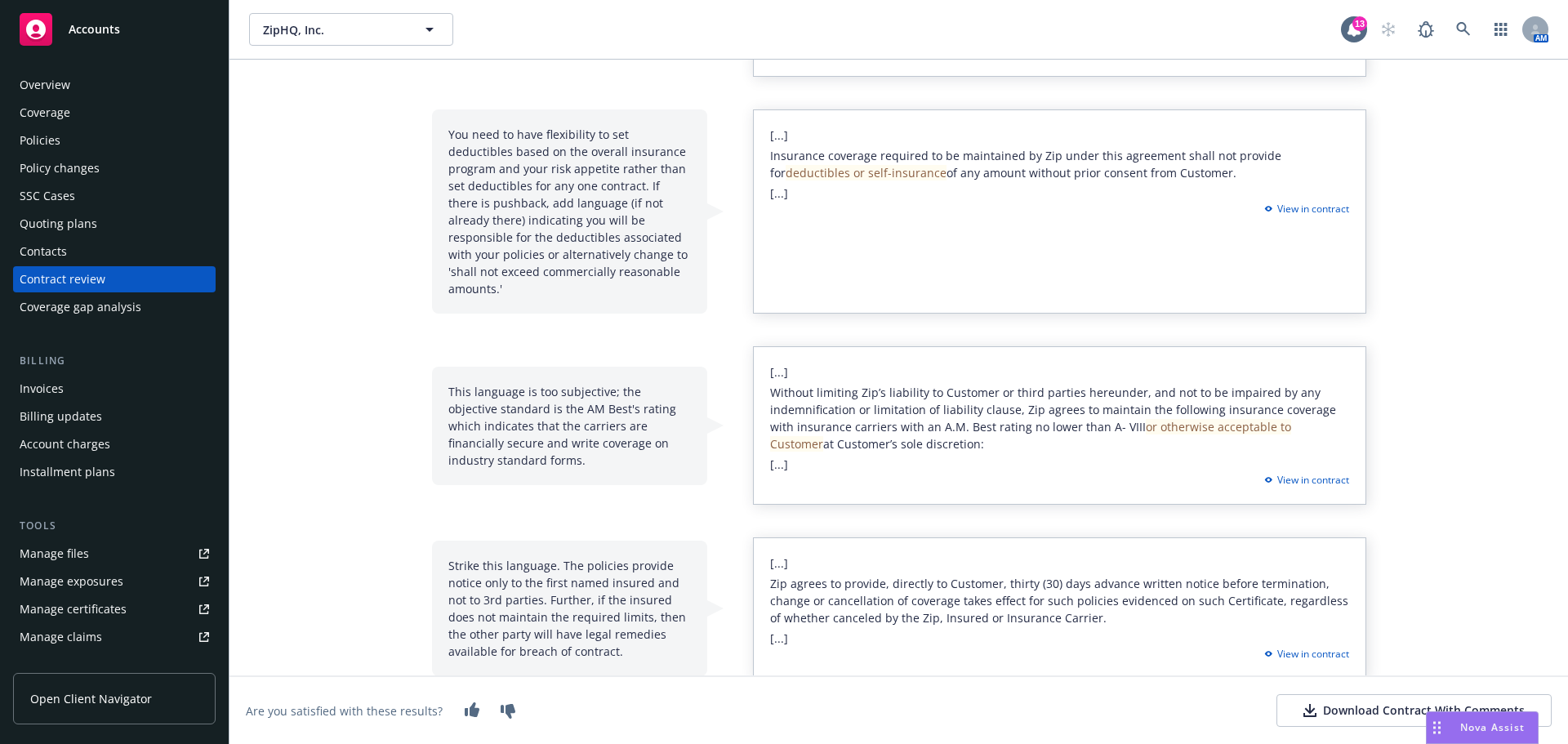
click at [568, 406] on div "This language is too subjective; the objective standard is the AM Best's rating…" at bounding box center [569, 426] width 275 height 118
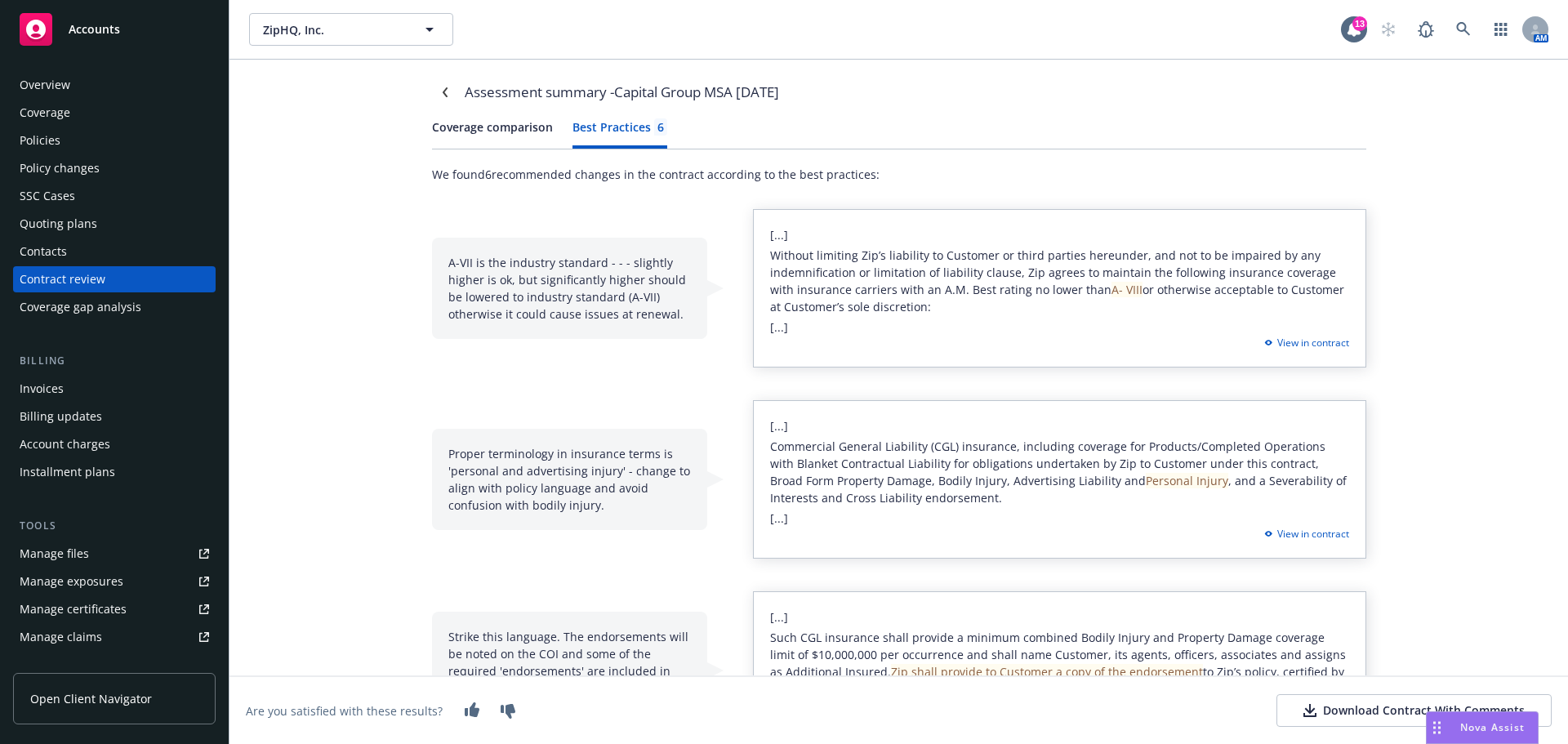
scroll to position [0, 0]
click at [440, 96] on icon "Navigate back" at bounding box center [445, 96] width 10 height 10
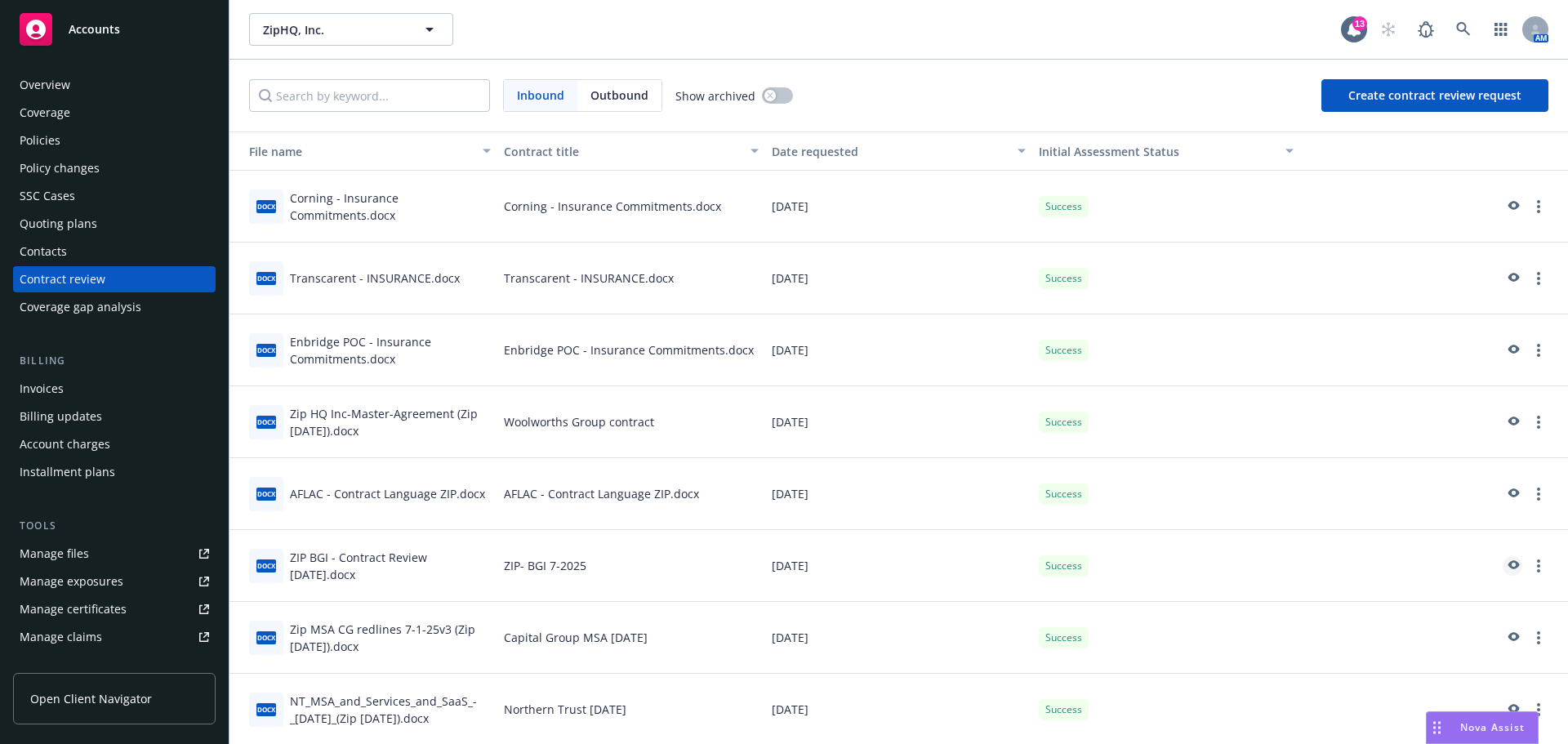
click at [1505, 563] on icon "preview" at bounding box center [1512, 566] width 14 height 12
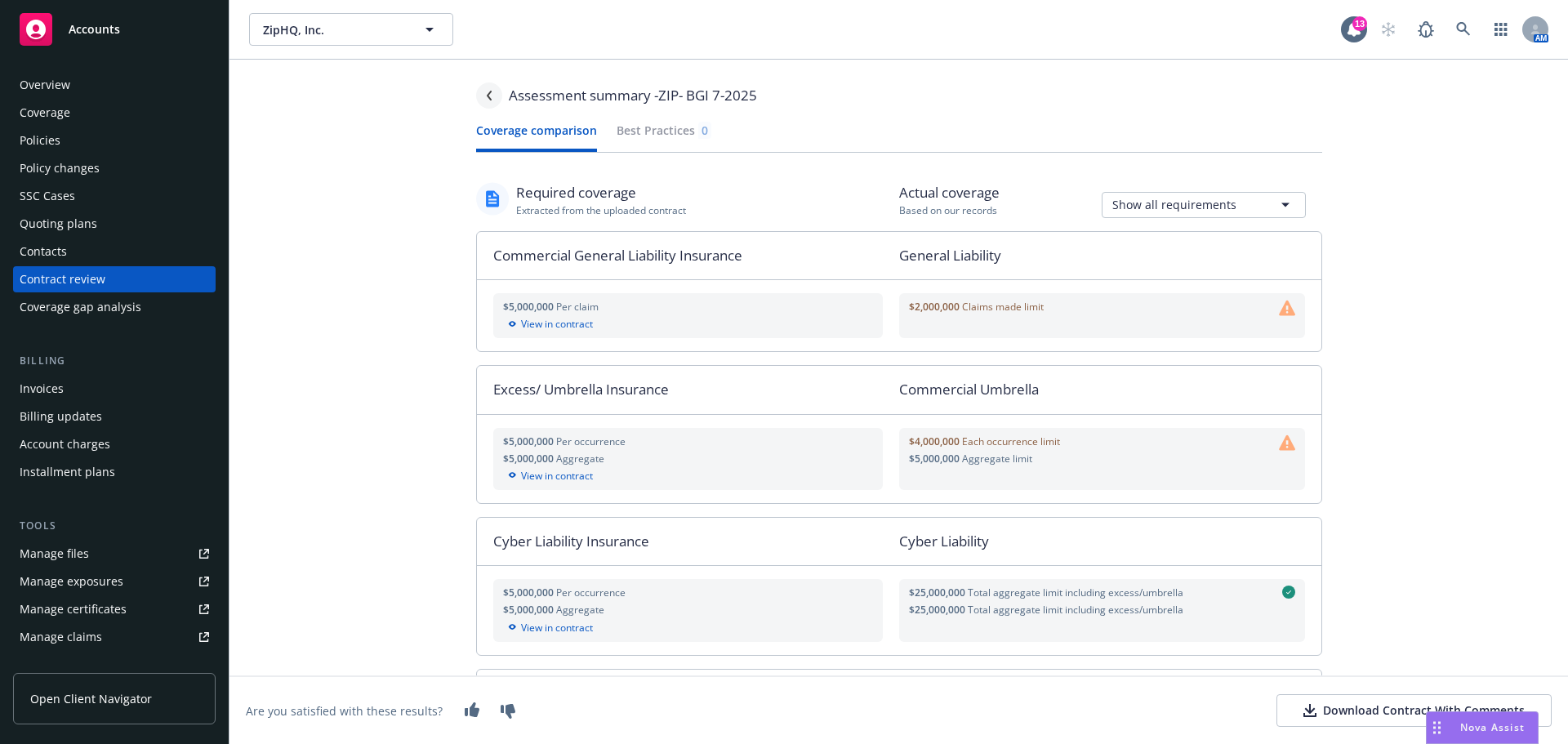
click at [494, 96] on icon "Navigate back" at bounding box center [489, 96] width 10 height 10
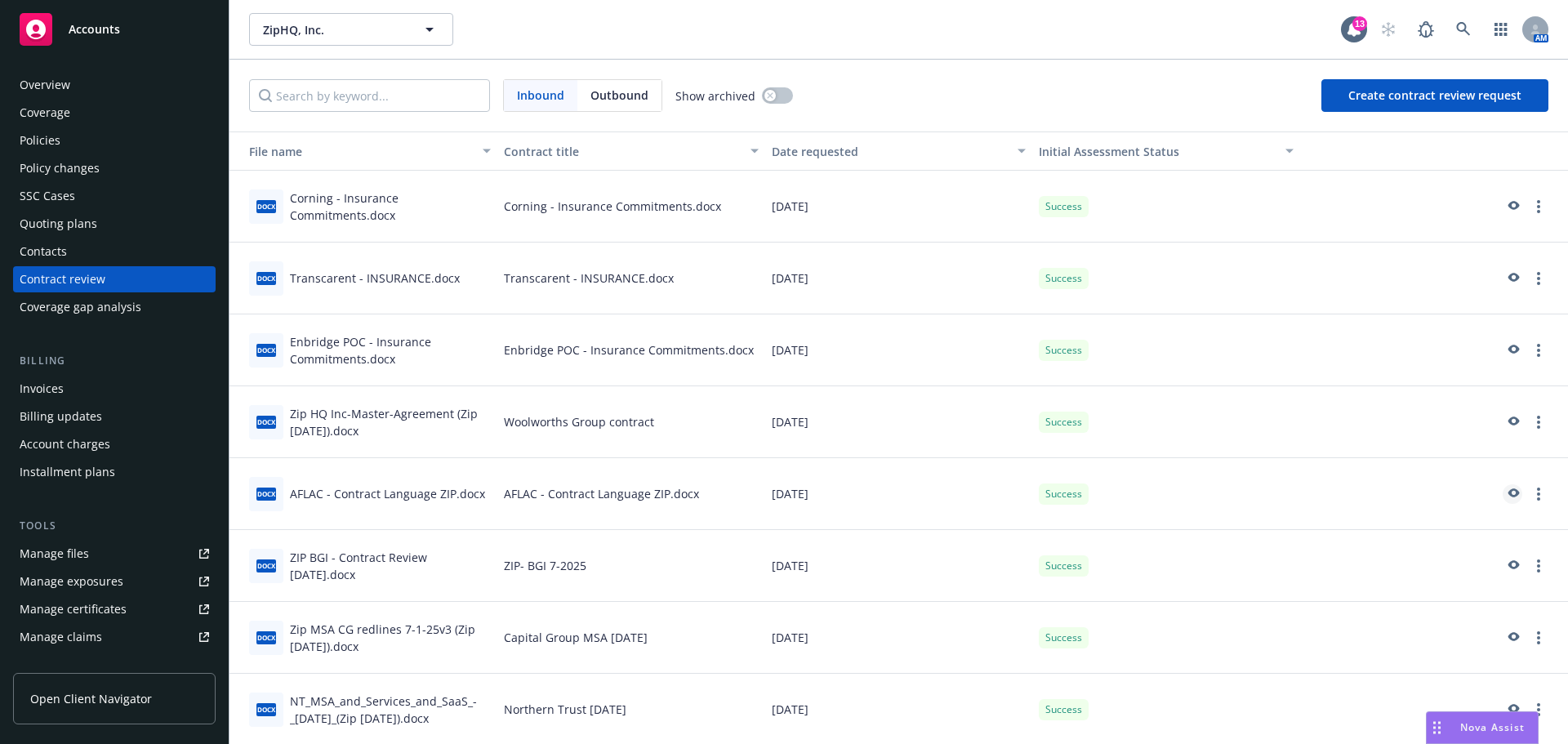
click at [1505, 493] on icon "preview" at bounding box center [1512, 494] width 14 height 12
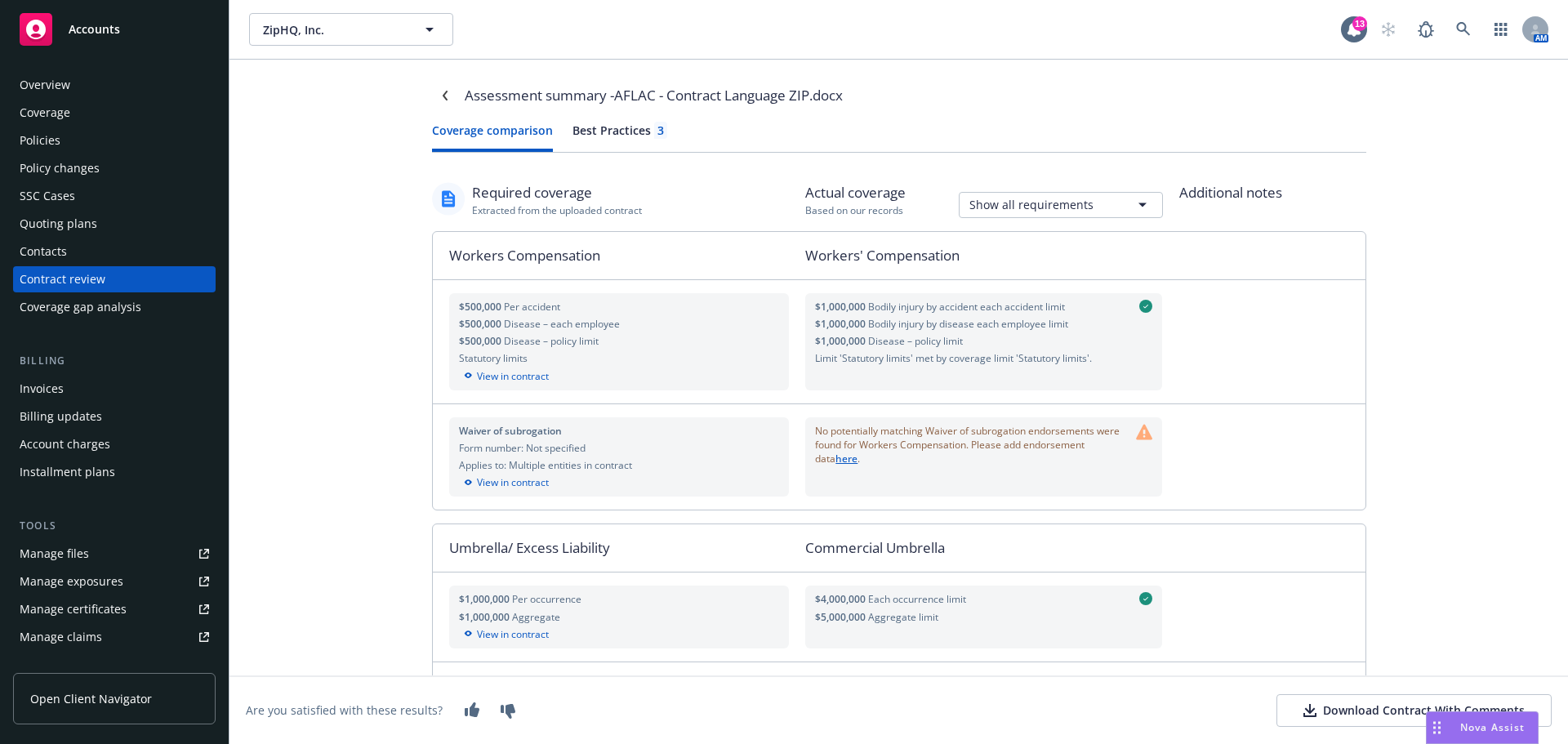
click at [619, 134] on div "Best Practices 3" at bounding box center [620, 130] width 95 height 17
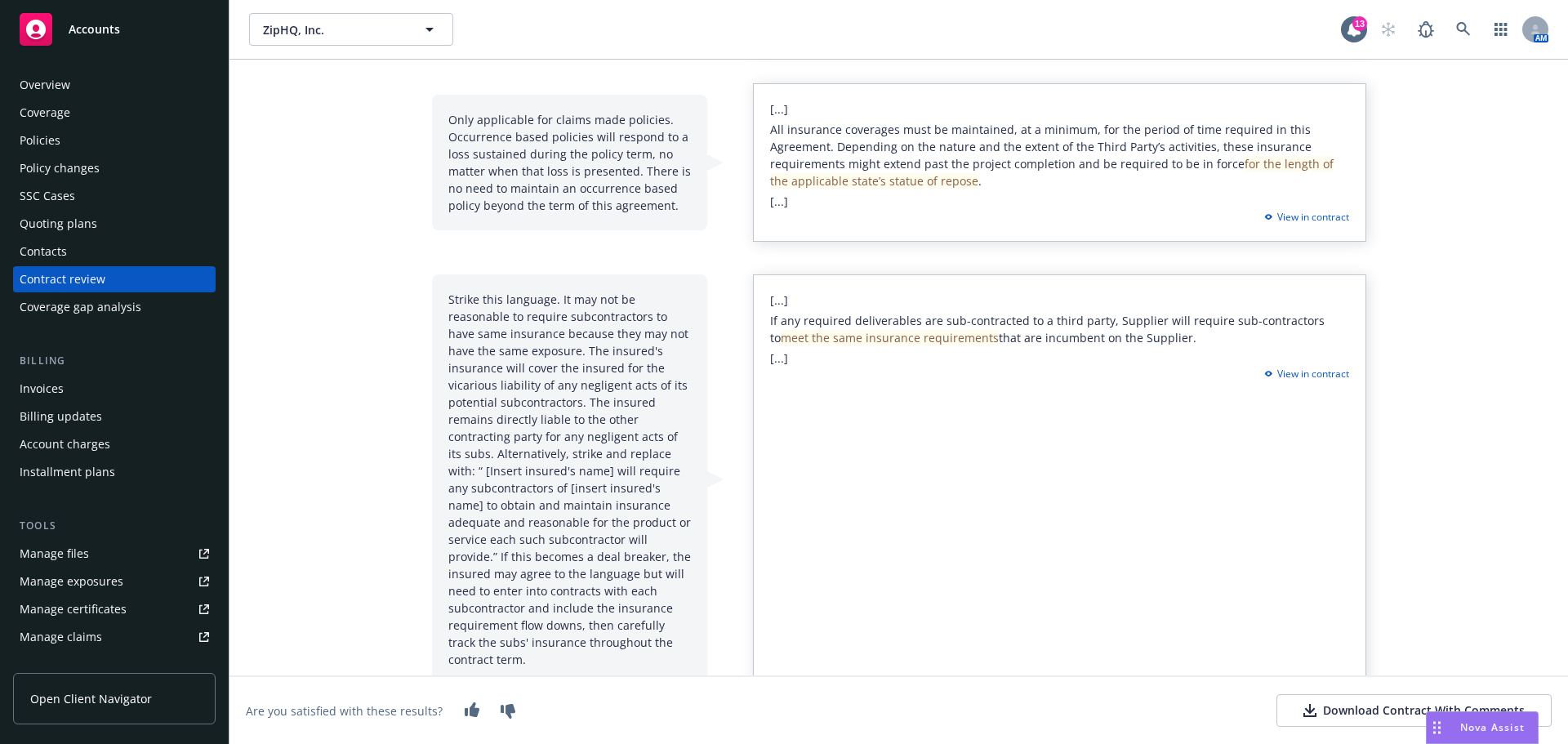
scroll to position [355, 0]
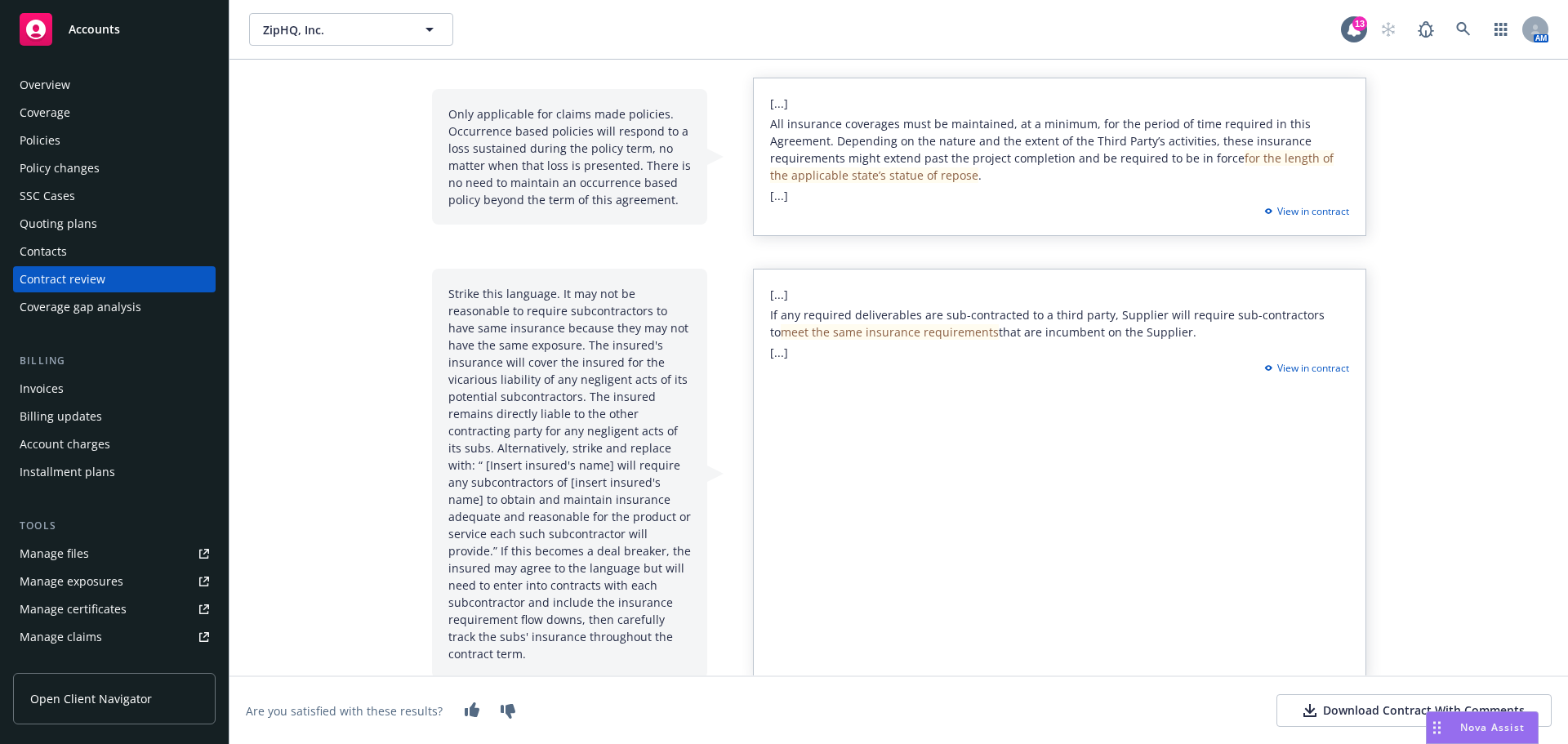
click at [439, 291] on div "Strike this language. It may not be reasonable to require subcontractors to hav…" at bounding box center [569, 473] width 275 height 410
click at [443, 295] on div "Strike this language. It may not be reasonable to require subcontractors to hav…" at bounding box center [569, 473] width 275 height 410
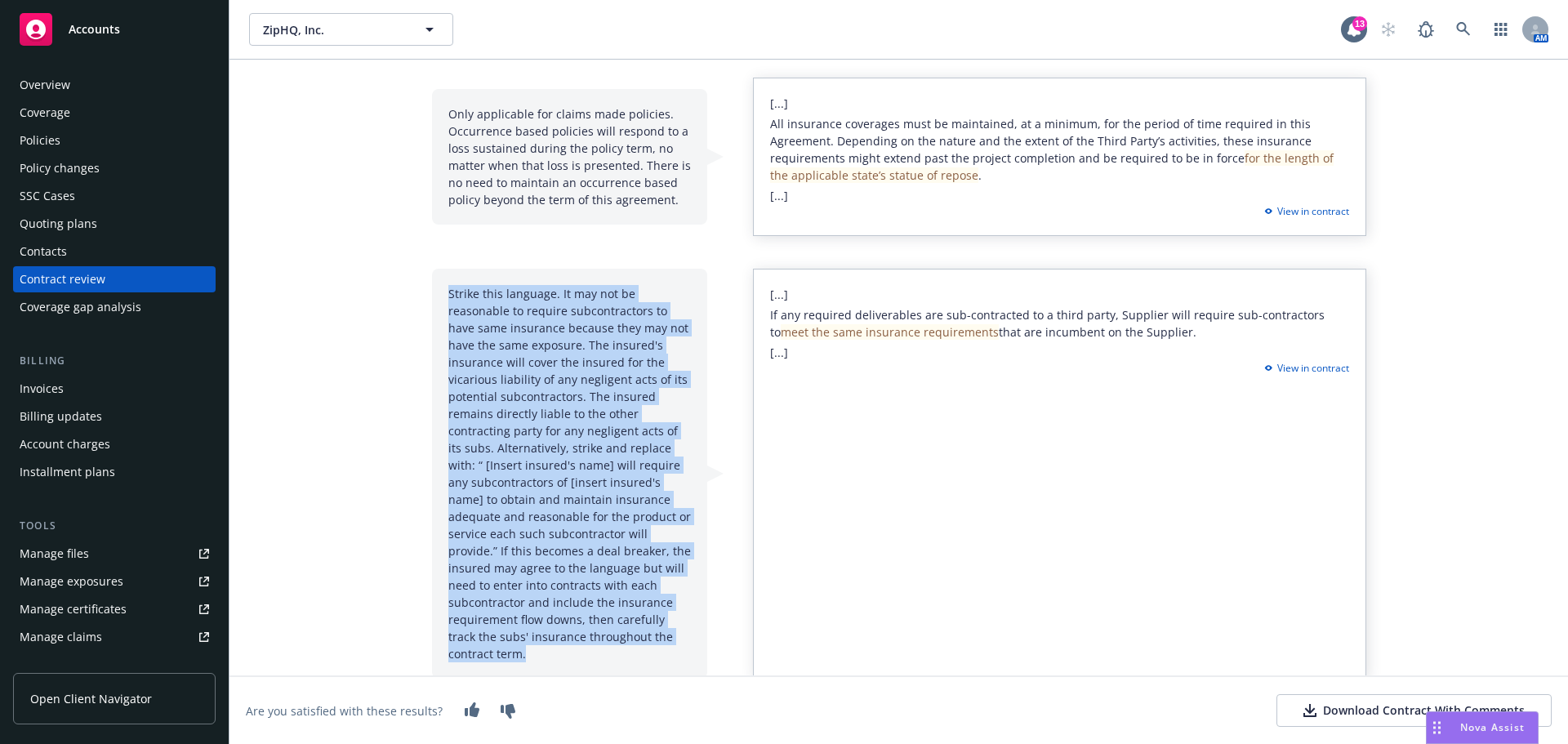
drag, startPoint x: 444, startPoint y: 295, endPoint x: 634, endPoint y: 575, distance: 338.4
click at [666, 631] on div "Strike this language. It may not be reasonable to require subcontractors to hav…" at bounding box center [569, 473] width 275 height 410
copy div "Strike this language. It may not be reasonable to require subcontractors to hav…"
